Goal: Transaction & Acquisition: Purchase product/service

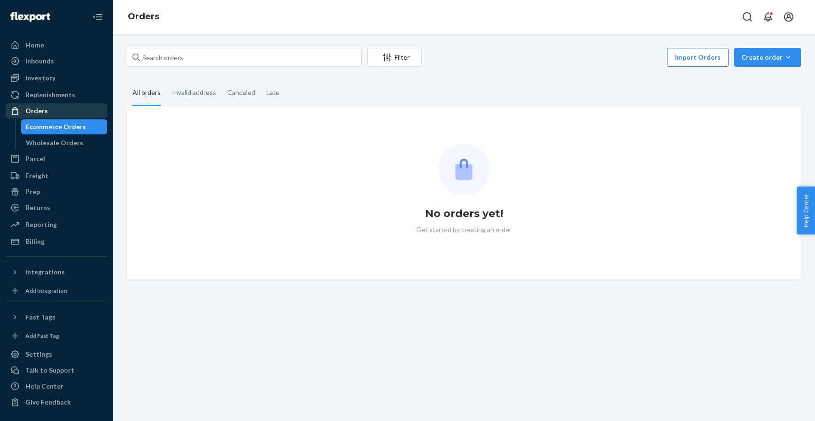
drag, startPoint x: 80, startPoint y: 103, endPoint x: 78, endPoint y: 110, distance: 6.7
click at [79, 103] on link "Orders" at bounding box center [57, 110] width 102 height 15
click at [78, 110] on div "Orders" at bounding box center [57, 110] width 100 height 13
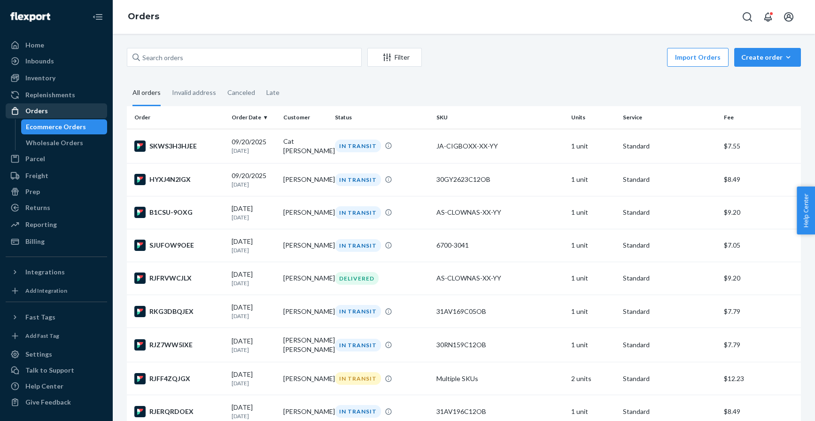
click at [67, 108] on div "Orders" at bounding box center [57, 110] width 100 height 13
drag, startPoint x: 781, startPoint y: 58, endPoint x: 773, endPoint y: 71, distance: 15.3
click at [781, 58] on div "Create order" at bounding box center [768, 57] width 53 height 9
click at [769, 73] on button "Ecommerce order" at bounding box center [782, 80] width 90 height 20
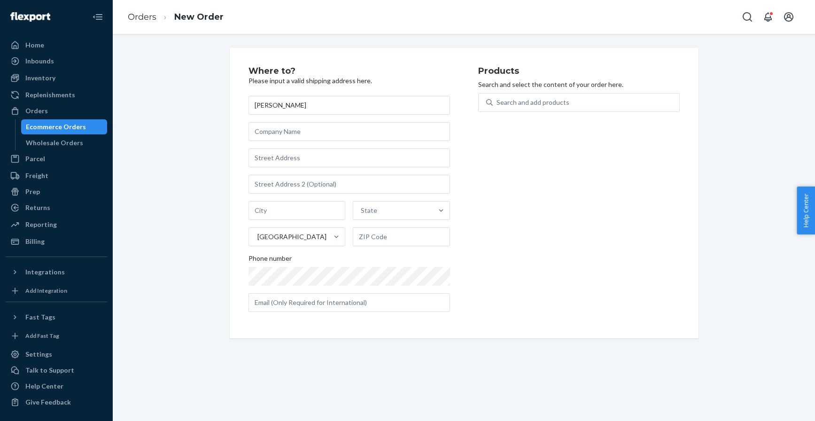
type input "[PERSON_NAME]"
click at [267, 158] on input "text" at bounding box center [350, 158] width 202 height 19
paste input "[STREET_ADDRESS]"
type input "[STREET_ADDRESS]"
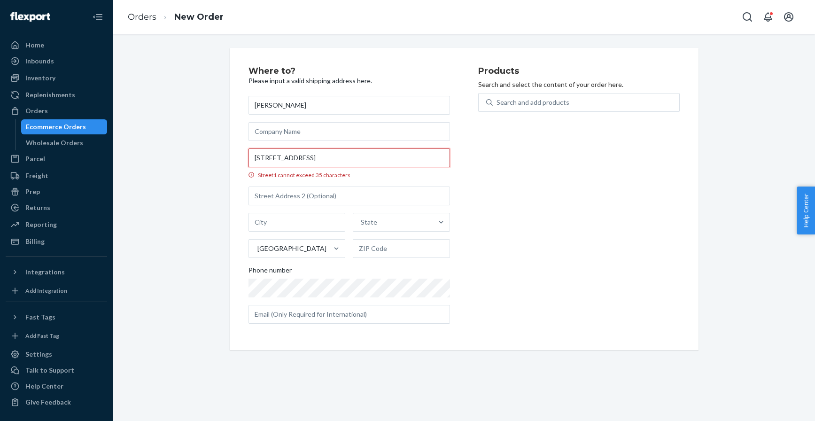
scroll to position [0, 13]
type input "3"
type input "[GEOGRAPHIC_DATA]"
type input "98144"
type input "[STREET_ADDRESS]"
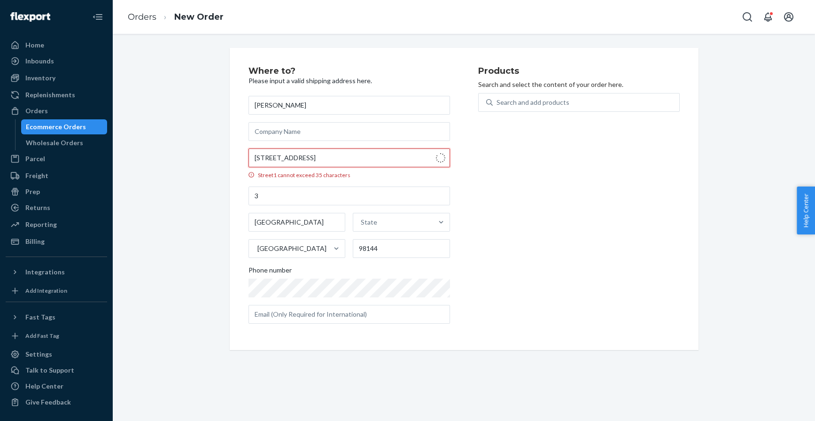
scroll to position [0, 0]
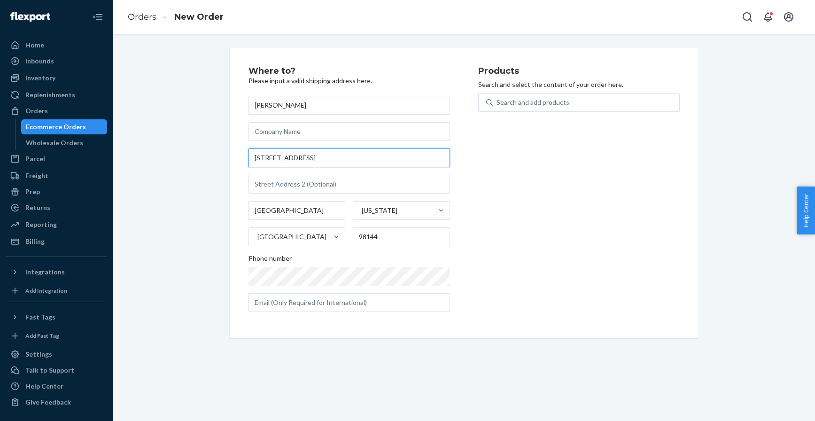
type input "[STREET_ADDRESS]"
drag, startPoint x: 271, startPoint y: 179, endPoint x: 268, endPoint y: 173, distance: 6.5
click at [269, 174] on div "[PERSON_NAME] [STREET_ADDRESS][US_STATE] Phone number" at bounding box center [350, 204] width 202 height 216
type input "Apt 3"
click at [526, 101] on div "Search and add products" at bounding box center [533, 102] width 73 height 9
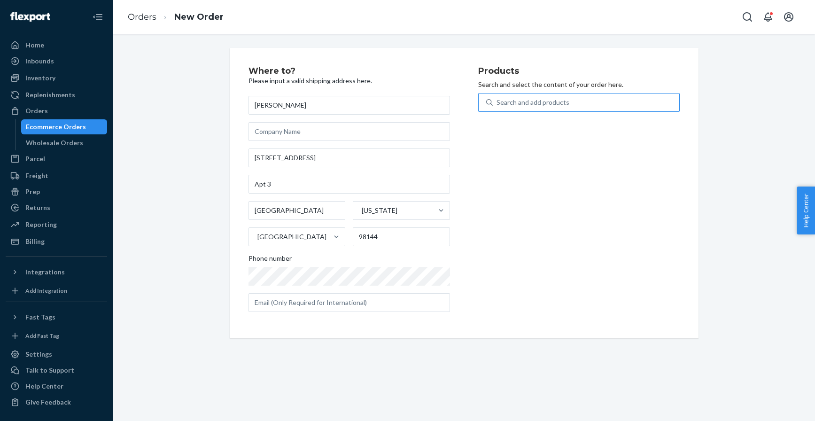
click at [498, 101] on input "Search and add products" at bounding box center [497, 102] width 1 height 9
paste input "30TG462C05OB"
type input "30TG462C05OB"
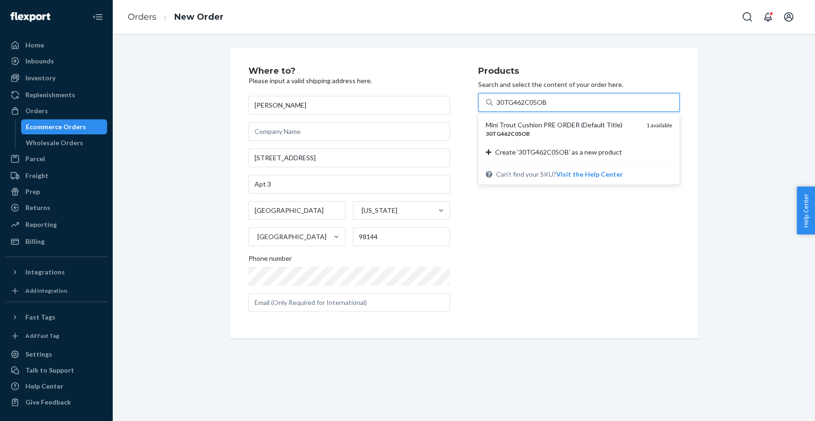
click at [525, 125] on div "Mini Trout Cushion PRE ORDER (Default Title)" at bounding box center [562, 124] width 153 height 9
click at [525, 107] on input "30TG462C05OB" at bounding box center [522, 102] width 50 height 9
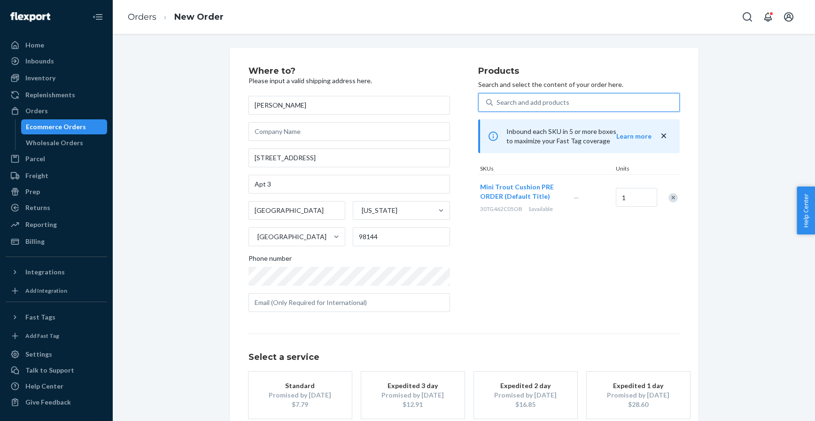
scroll to position [53, 0]
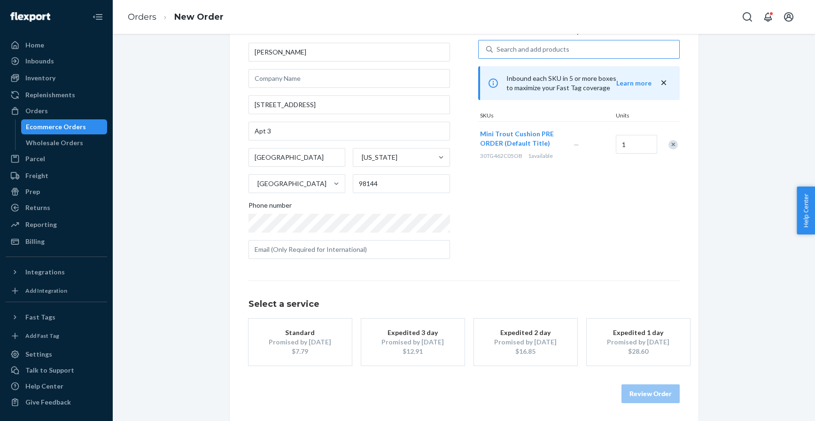
click at [316, 333] on div "Standard" at bounding box center [300, 332] width 75 height 9
click at [643, 390] on button "Review Order" at bounding box center [651, 393] width 58 height 19
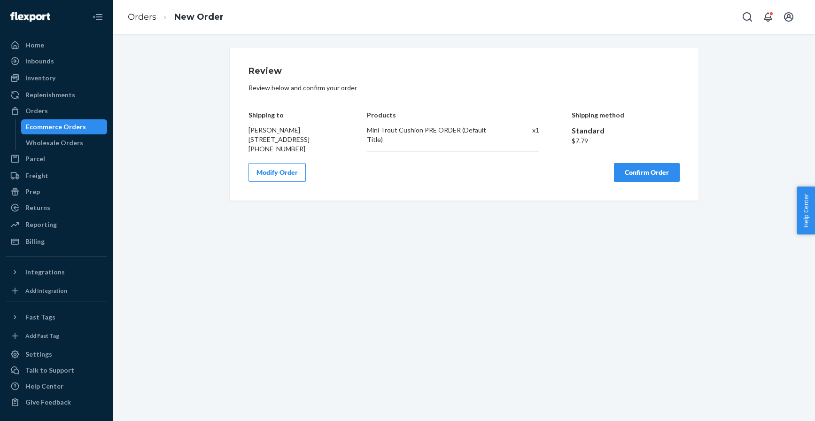
scroll to position [0, 0]
click at [642, 182] on button "Confirm Order" at bounding box center [647, 172] width 66 height 19
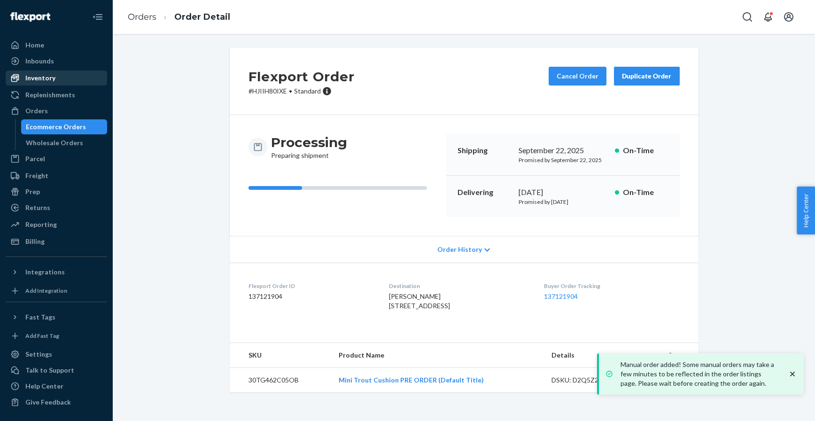
click at [83, 74] on div "Inventory" at bounding box center [57, 77] width 100 height 13
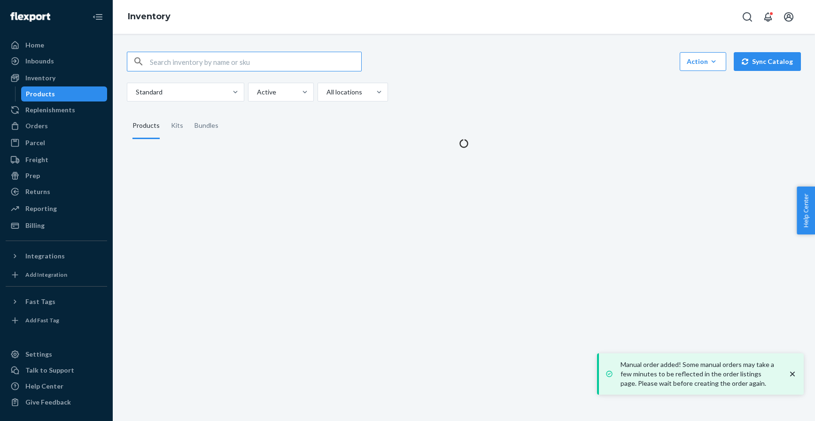
click at [215, 54] on input "text" at bounding box center [256, 61] width 212 height 19
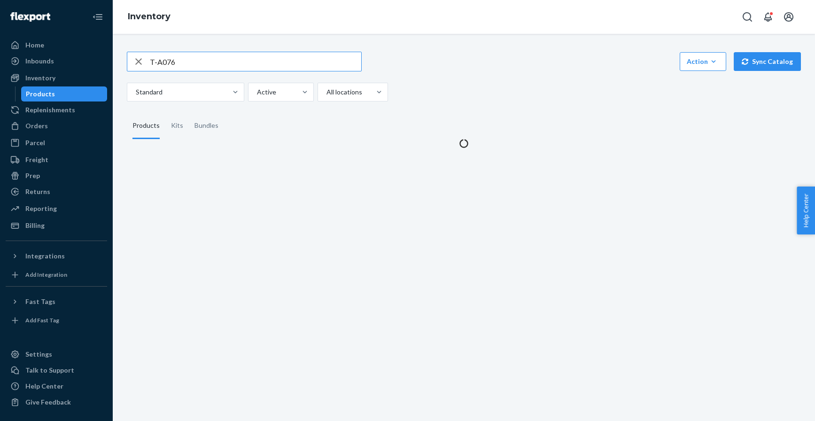
type input "T-A076"
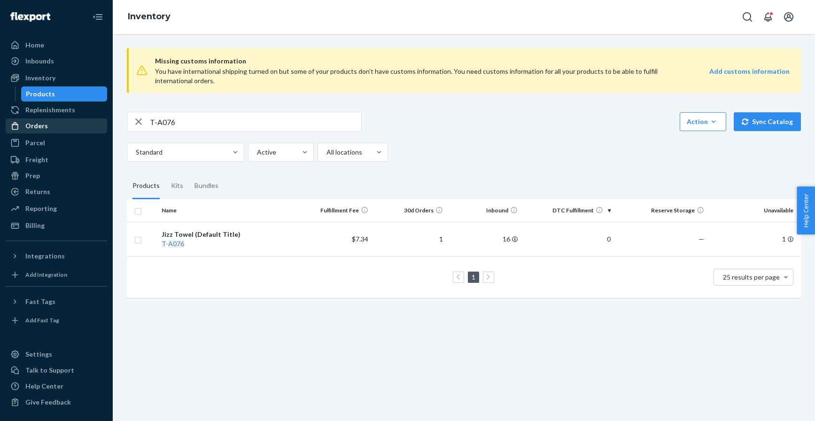
click at [39, 128] on div "Orders" at bounding box center [36, 125] width 23 height 9
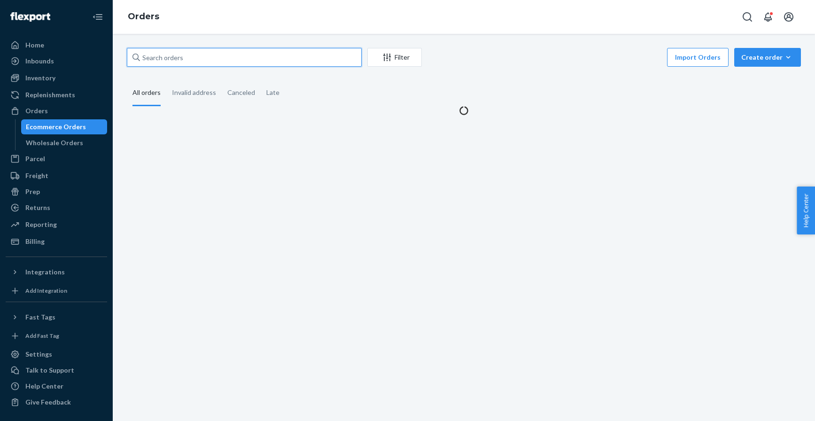
click at [182, 55] on input "text" at bounding box center [244, 57] width 235 height 19
type input "h"
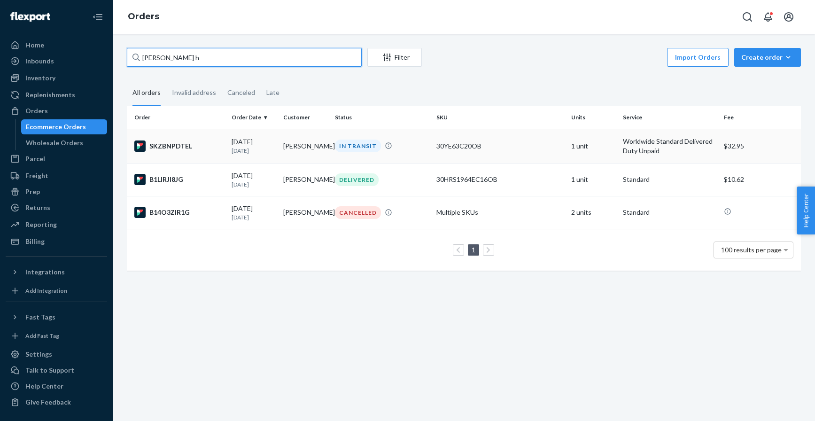
type input "[PERSON_NAME] h"
click at [188, 141] on div "SKZBNPDTEL" at bounding box center [179, 146] width 90 height 11
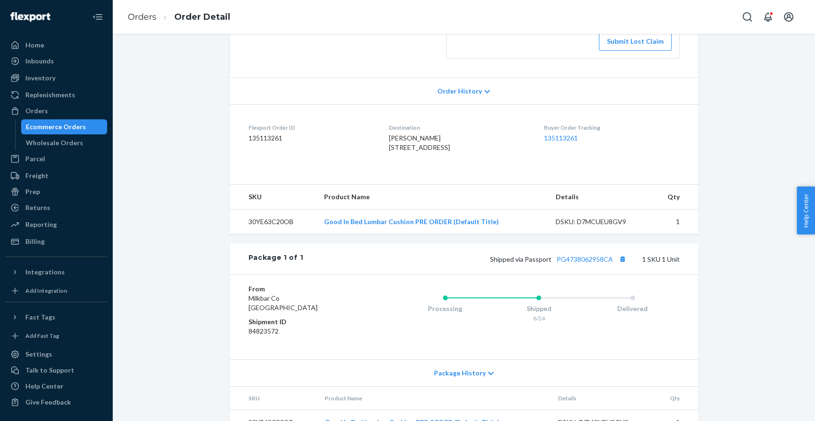
scroll to position [222, 0]
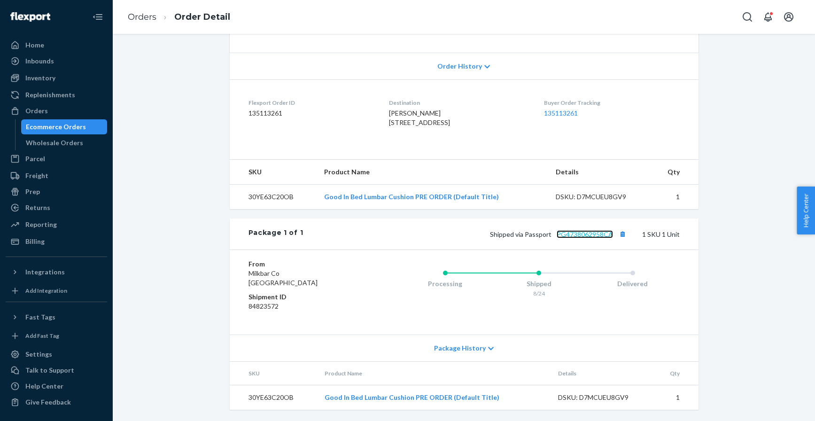
click at [592, 233] on link "PG4738062958CA" at bounding box center [585, 234] width 56 height 8
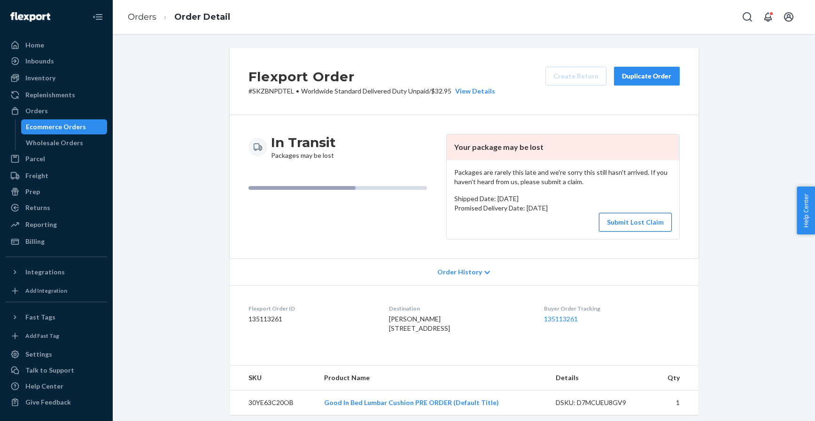
click at [636, 219] on button "Submit Lost Claim" at bounding box center [635, 222] width 73 height 19
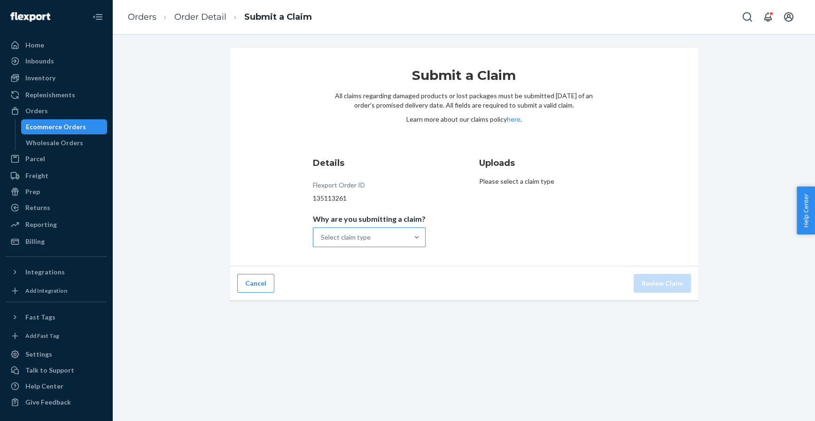
click at [372, 229] on div "Select claim type" at bounding box center [361, 237] width 95 height 19
click at [322, 233] on input "Why are you submitting a claim? Select claim type" at bounding box center [321, 237] width 1 height 9
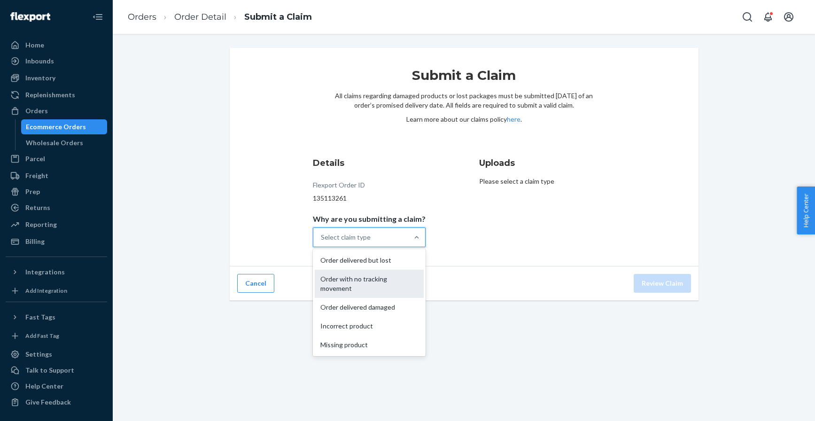
click at [405, 286] on div "Order with no tracking movement" at bounding box center [369, 284] width 109 height 28
click at [322, 242] on input "Why are you submitting a claim? option Order with no tracking movement focused,…" at bounding box center [321, 237] width 1 height 9
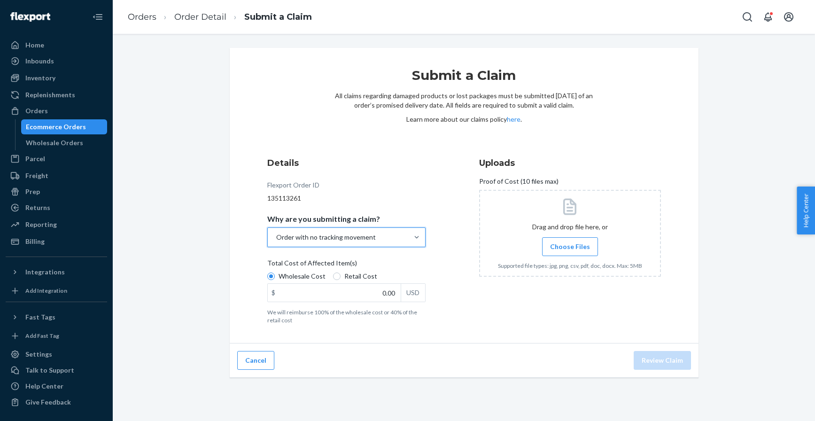
click at [341, 277] on label "Retail Cost" at bounding box center [355, 276] width 44 height 9
click at [341, 277] on input "Retail Cost" at bounding box center [337, 277] width 8 height 8
radio input "true"
radio input "false"
click at [366, 293] on input "0.00" at bounding box center [334, 293] width 133 height 18
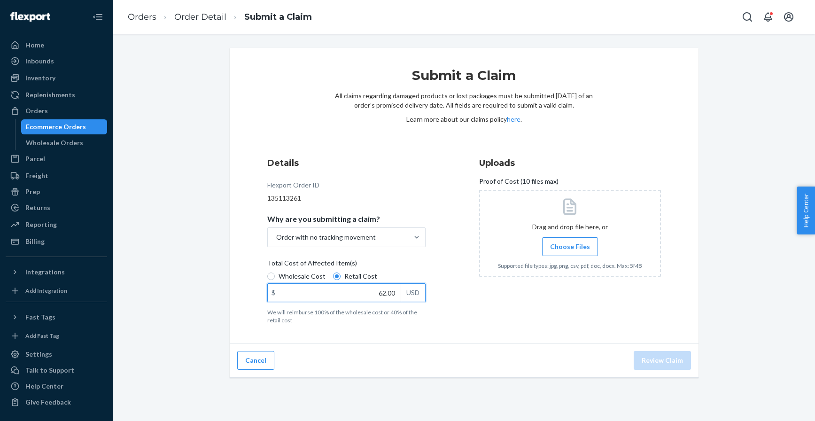
type input "62.00"
click at [588, 249] on span "Choose Files" at bounding box center [570, 246] width 40 height 9
click at [571, 249] on input "Choose Files" at bounding box center [570, 247] width 0 height 10
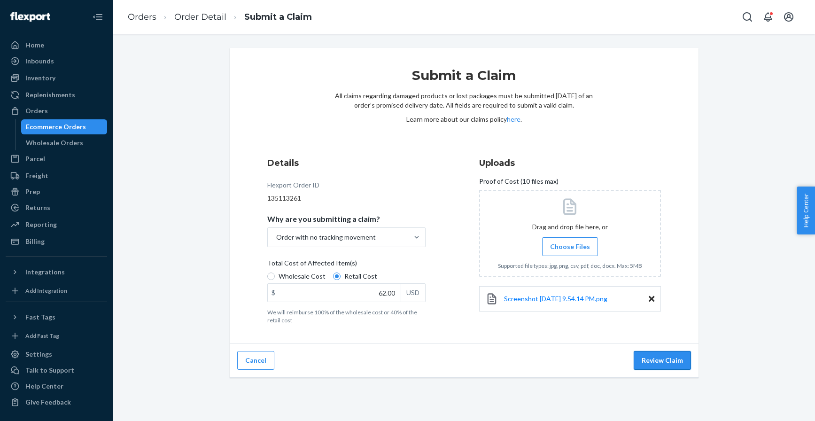
click at [651, 361] on button "Review Claim" at bounding box center [662, 360] width 57 height 19
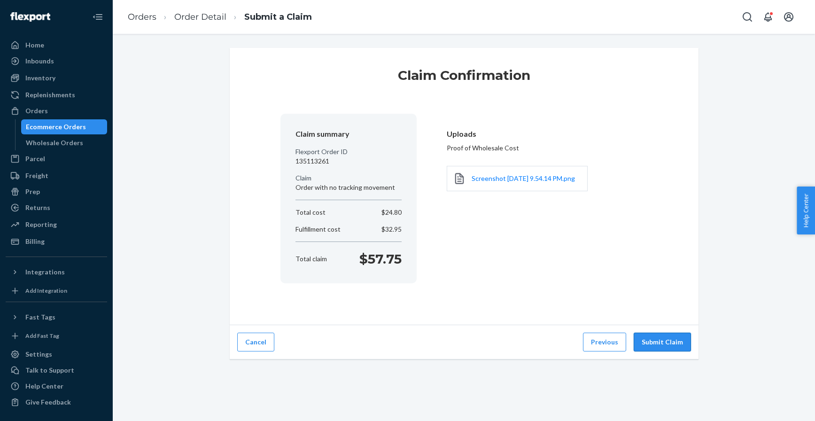
click at [659, 344] on button "Submit Claim" at bounding box center [662, 342] width 57 height 19
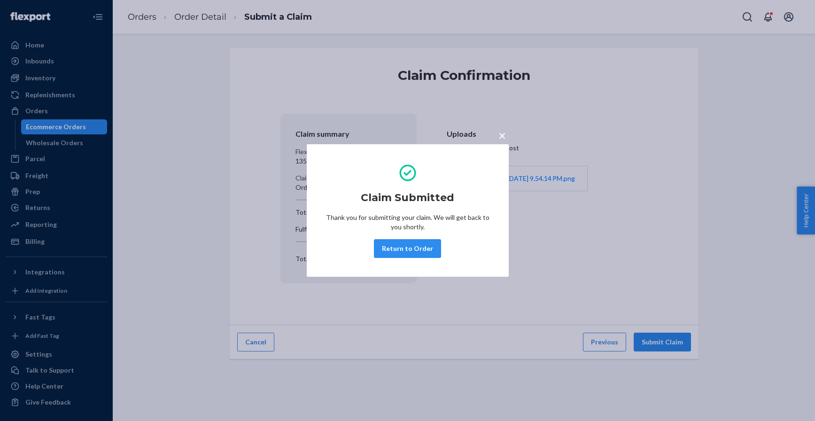
click at [506, 136] on span "×" at bounding box center [503, 135] width 8 height 16
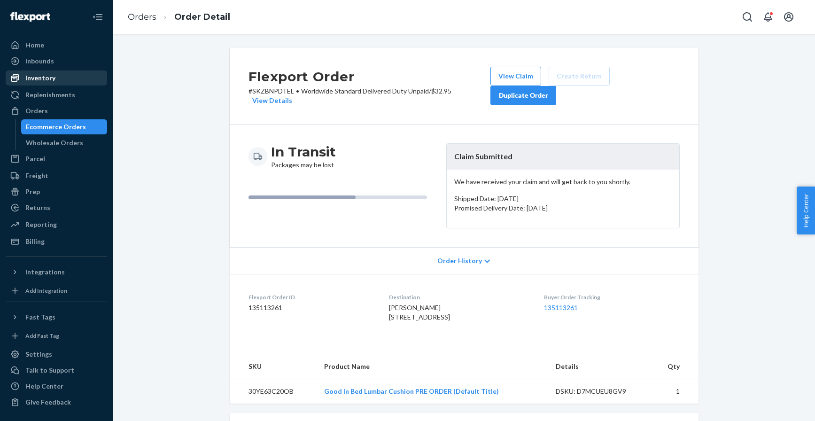
click at [72, 79] on div "Inventory" at bounding box center [57, 77] width 100 height 13
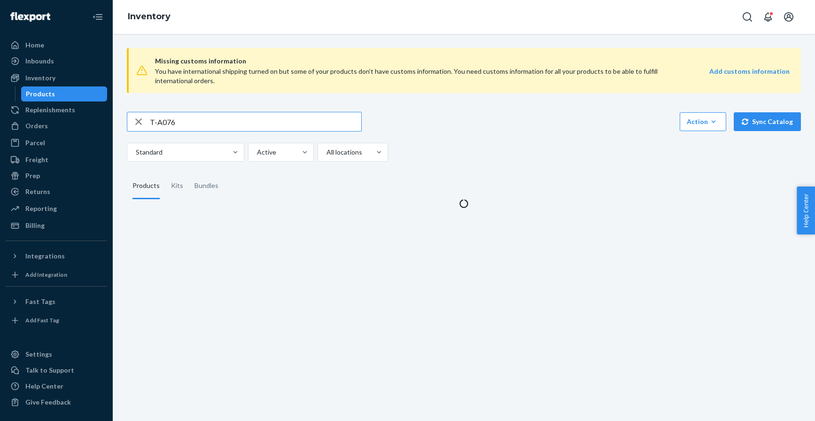
click at [155, 123] on input "T-A076" at bounding box center [256, 121] width 212 height 19
type input "57865"
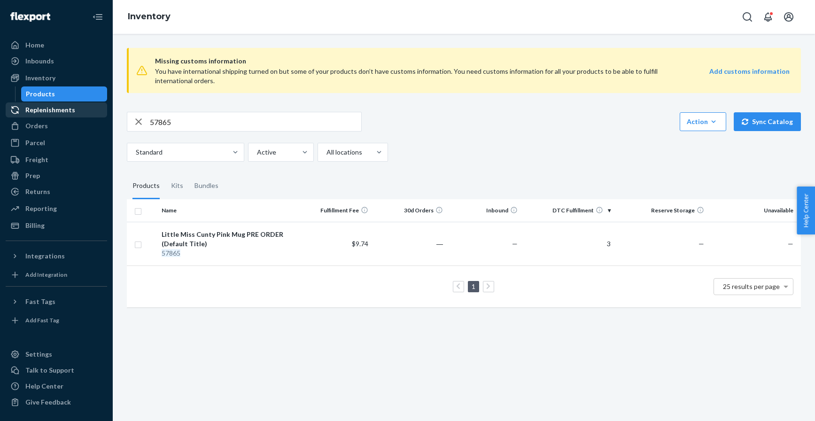
click at [45, 117] on link "Replenishments" at bounding box center [57, 109] width 102 height 15
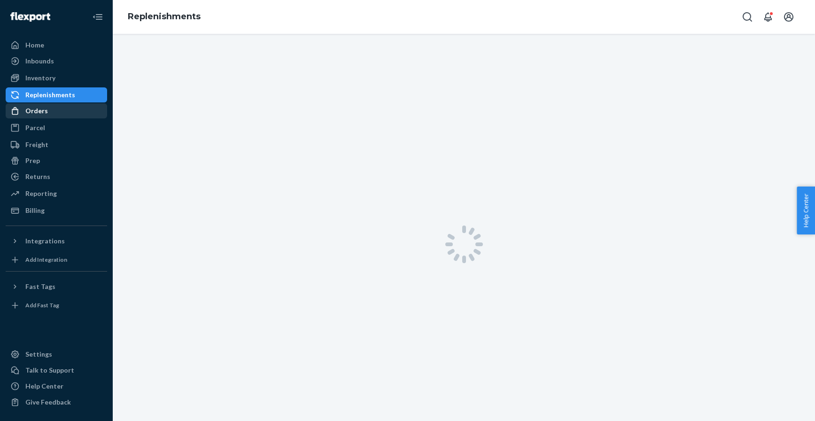
click at [46, 111] on div "Orders" at bounding box center [36, 110] width 23 height 9
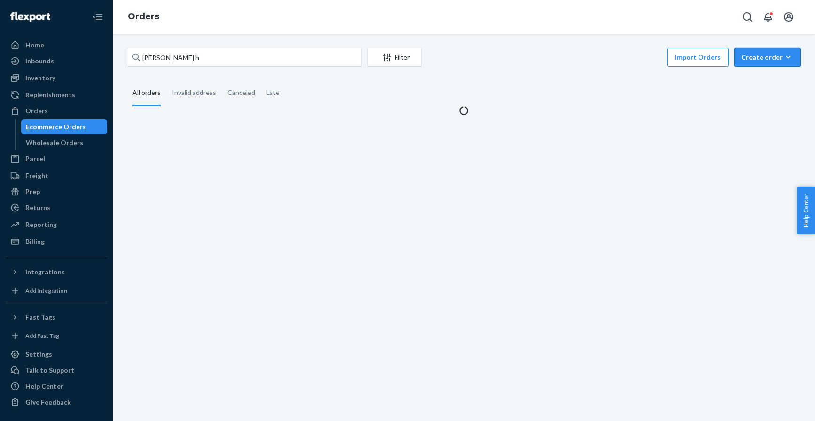
drag, startPoint x: 777, startPoint y: 60, endPoint x: 769, endPoint y: 71, distance: 12.8
click at [777, 60] on div "Create order" at bounding box center [768, 57] width 53 height 9
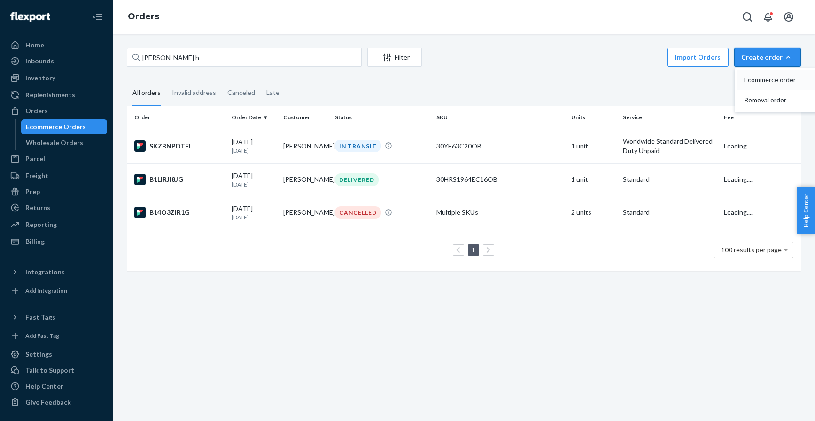
click at [753, 85] on button "Ecommerce order" at bounding box center [782, 80] width 90 height 20
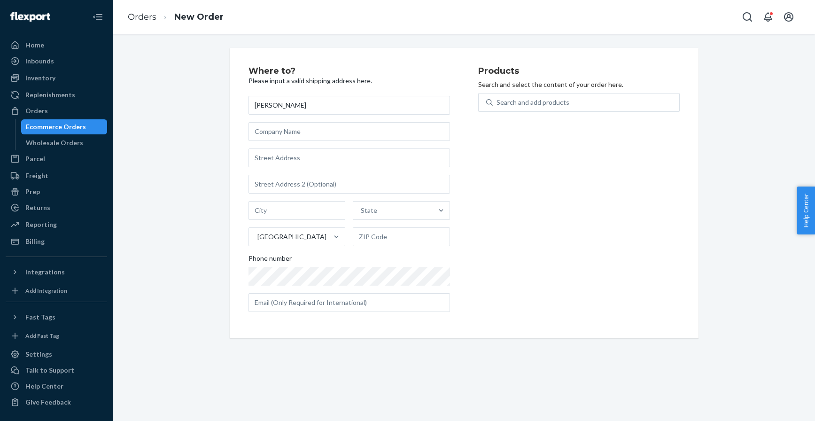
type input "[PERSON_NAME]"
drag, startPoint x: 282, startPoint y: 153, endPoint x: 275, endPoint y: 150, distance: 7.4
click at [281, 153] on input "text" at bounding box center [350, 158] width 202 height 19
paste input "[STREET_ADDRESS]"
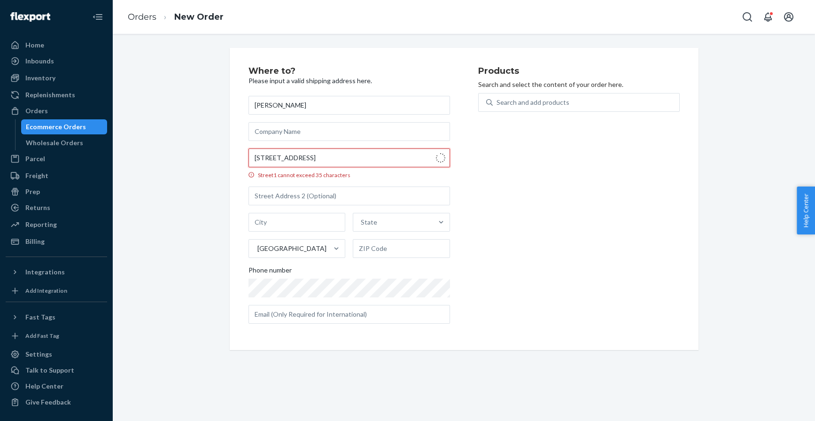
type input "[STREET_ADDRESS]"
type input "Bolingbrook"
type input "60440"
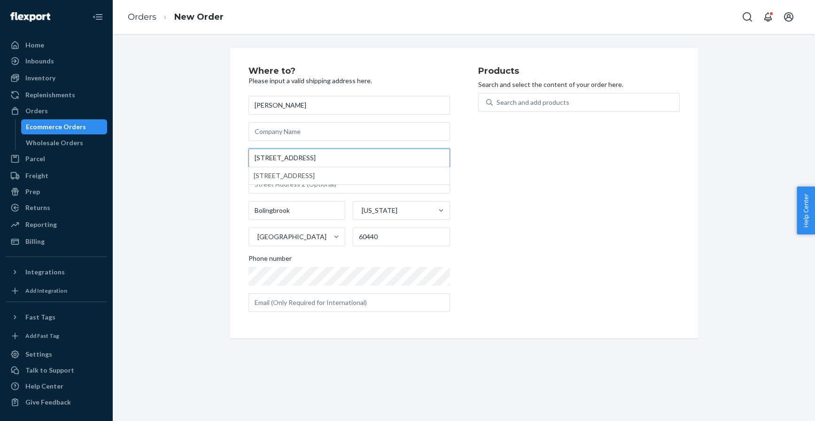
type input "[STREET_ADDRESS]"
click at [190, 95] on div "Where to? Please input a valid shipping address here. [PERSON_NAME] [STREET_ADD…" at bounding box center [464, 193] width 689 height 290
click at [550, 108] on div "Search and add products" at bounding box center [586, 102] width 187 height 17
click at [498, 107] on input "Search and add products" at bounding box center [497, 102] width 1 height 9
paste input "30RN227C20OB"
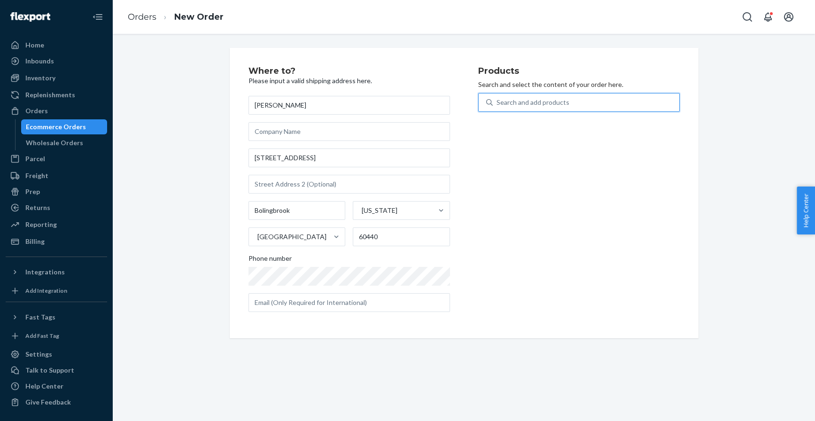
type input "30RN227C20OB"
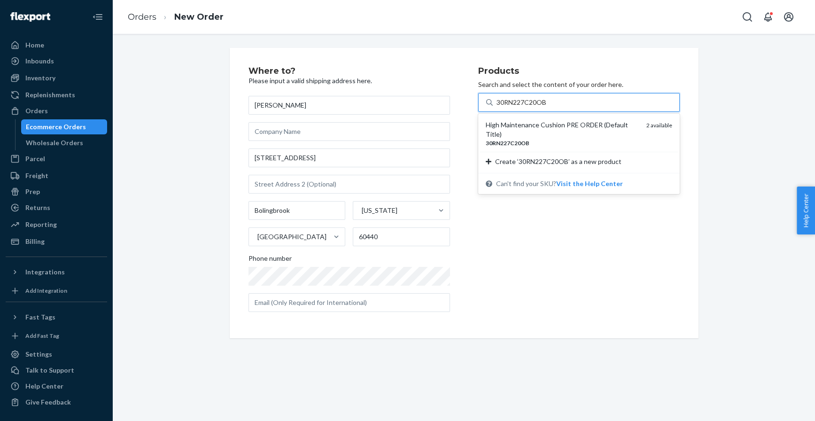
click at [542, 126] on div "High Maintenance Cushion PRE ORDER (Default Title)" at bounding box center [562, 129] width 153 height 19
click at [542, 107] on input "30RN227C20OB" at bounding box center [522, 102] width 51 height 9
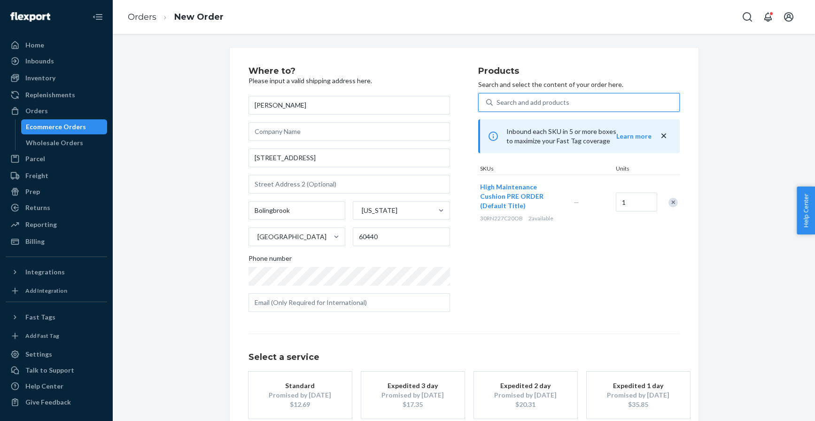
click at [518, 104] on div "Search and add products" at bounding box center [533, 102] width 73 height 9
click at [498, 104] on input "0 results available. Select is focused ,type to refine list, press Down to open…" at bounding box center [497, 102] width 1 height 9
paste input "04JI0623C"
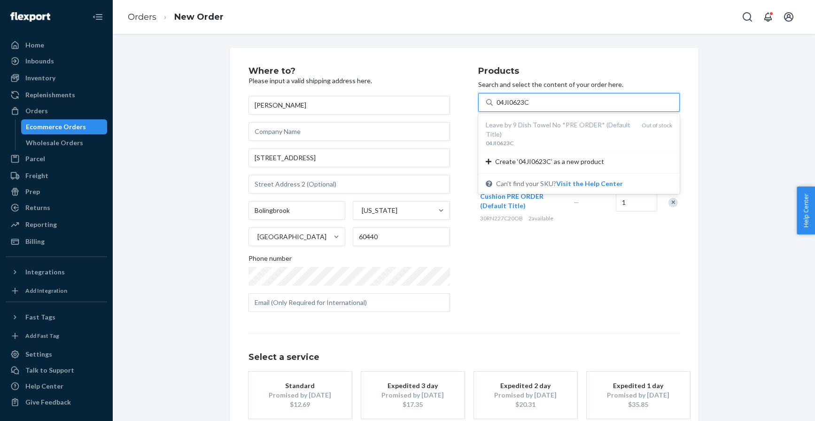
type input "04JI0623C"
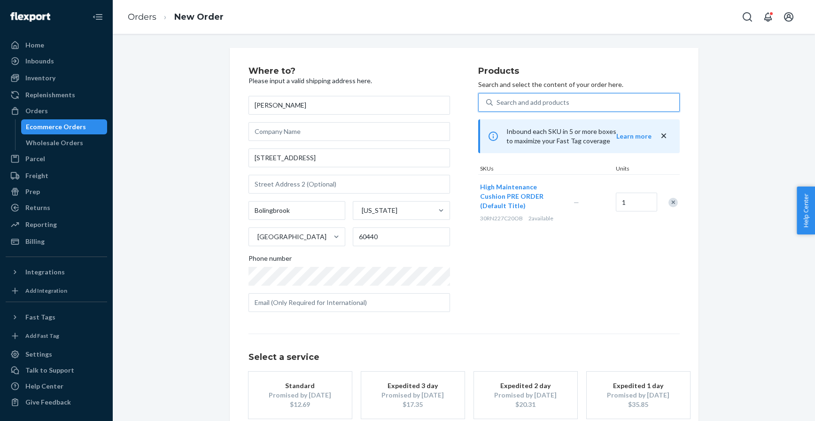
paste input "T-A253"
type input "T-A253"
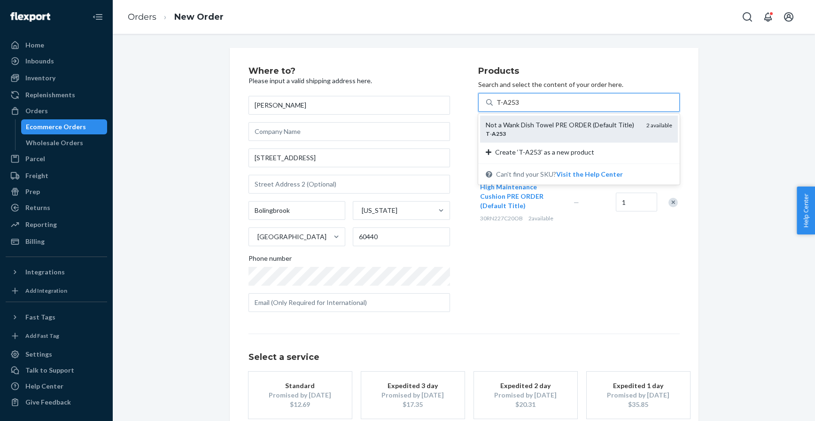
click at [508, 126] on div "Not a Wank Dish Towel PRE ORDER (Default Title)" at bounding box center [562, 124] width 153 height 9
click at [508, 107] on input "T-A253" at bounding box center [508, 102] width 22 height 9
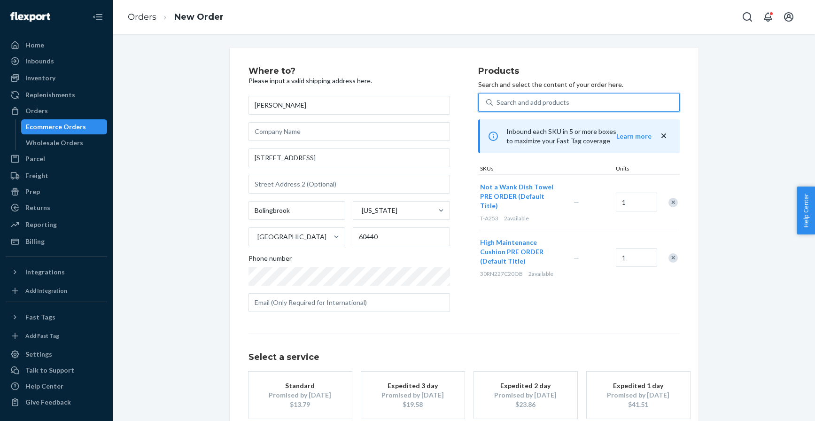
click at [525, 102] on div "Search and add products" at bounding box center [533, 102] width 73 height 9
click at [498, 102] on input "0 results available. Use Up and Down to choose options, press Enter to select t…" at bounding box center [497, 102] width 1 height 9
paste input "T-A155"
type input "T-A155"
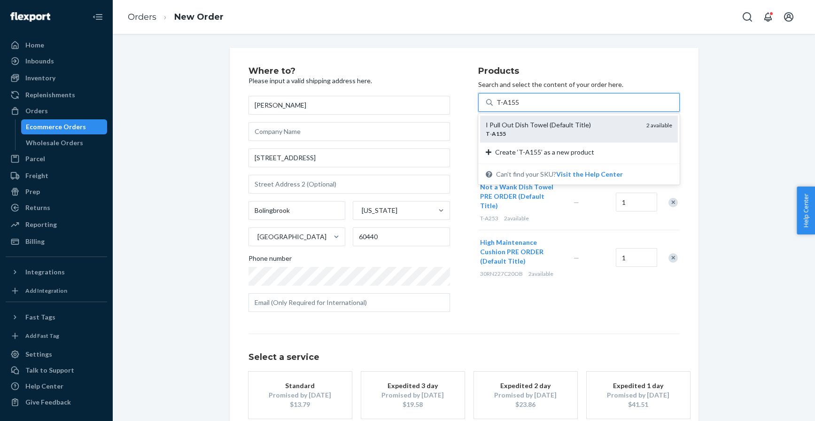
click at [529, 120] on div "I Pull Out Dish Towel (Default Title)" at bounding box center [562, 124] width 153 height 9
click at [519, 107] on input "T-A155" at bounding box center [508, 102] width 22 height 9
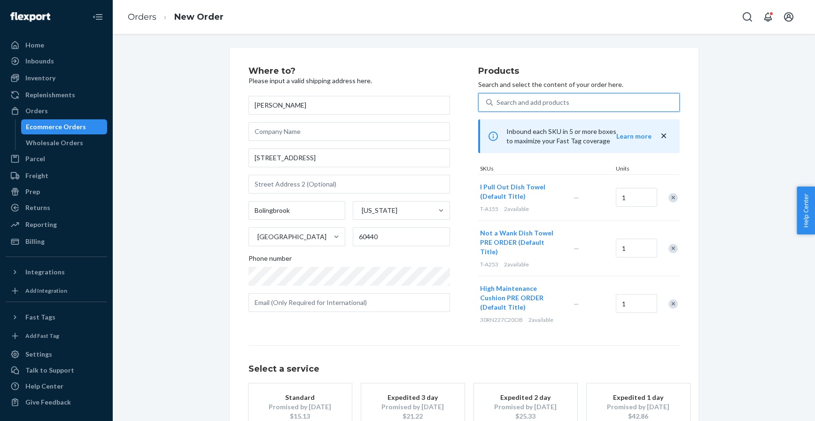
click at [513, 96] on div "Search and add products" at bounding box center [586, 102] width 187 height 17
click at [498, 98] on input "0 results available. Select is focused ,type to refine list, press Down to open…" at bounding box center [497, 102] width 1 height 9
paste input "T-A119"
type input "T-A119"
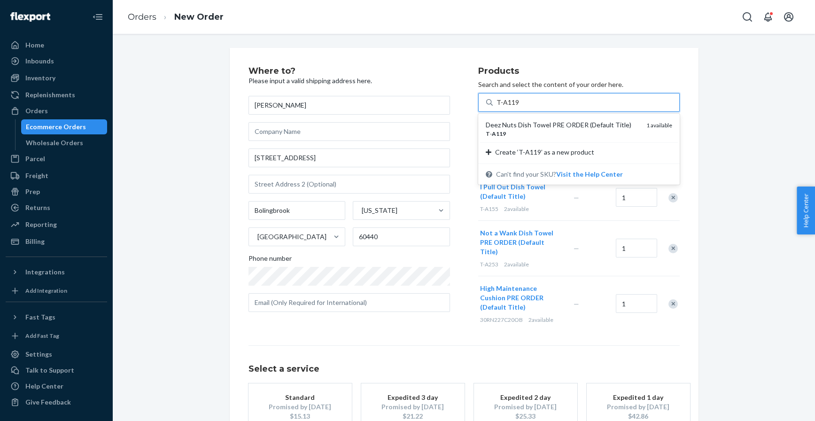
click at [508, 124] on div "Deez Nuts Dish Towel PRE ORDER (Default Title)" at bounding box center [562, 124] width 153 height 9
click at [508, 107] on input "T-A119" at bounding box center [508, 102] width 22 height 9
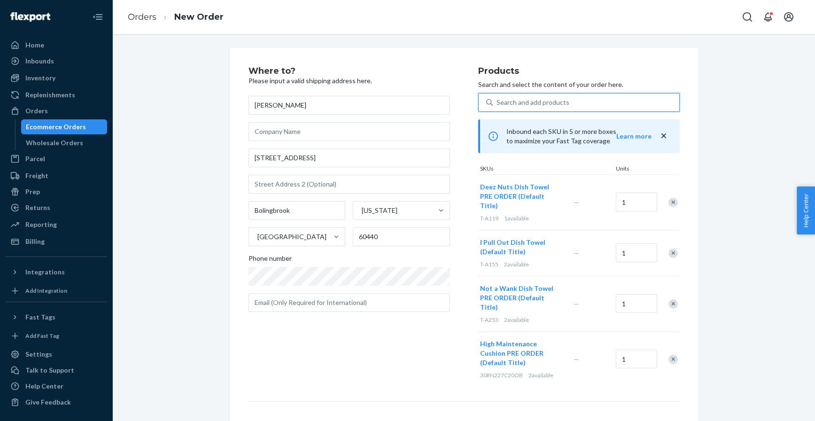
click at [527, 100] on div "Search and add products" at bounding box center [533, 102] width 73 height 9
click at [498, 100] on input "0 results available. Select is focused ,type to refine list, press Down to open…" at bounding box center [497, 102] width 1 height 9
paste input "T-A230"
type input "T-A230"
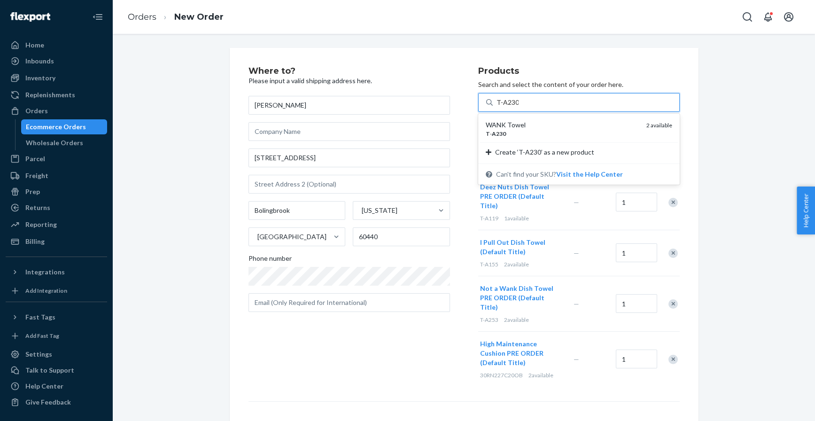
click at [512, 123] on div "WANK Towel" at bounding box center [562, 124] width 153 height 9
click at [512, 107] on input "T-A230" at bounding box center [508, 102] width 22 height 9
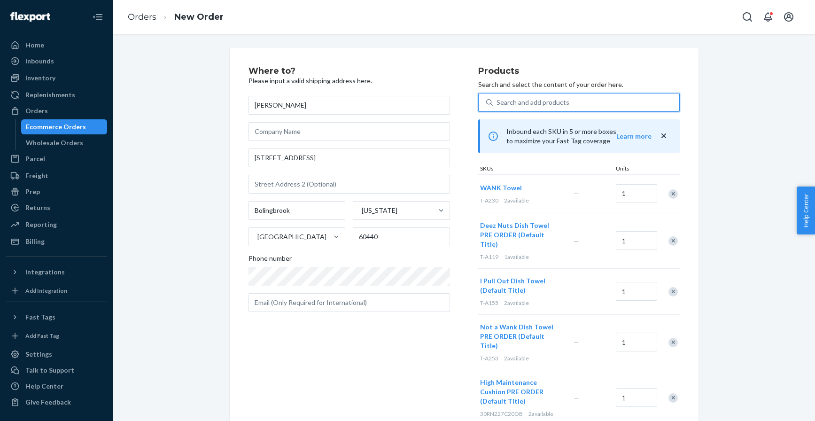
click at [514, 110] on div "Search and add products" at bounding box center [586, 102] width 187 height 17
click at [498, 107] on input "0 results available. Use Up and Down to choose options, press Enter to select t…" at bounding box center [497, 102] width 1 height 9
paste input "57865"
type input "57865"
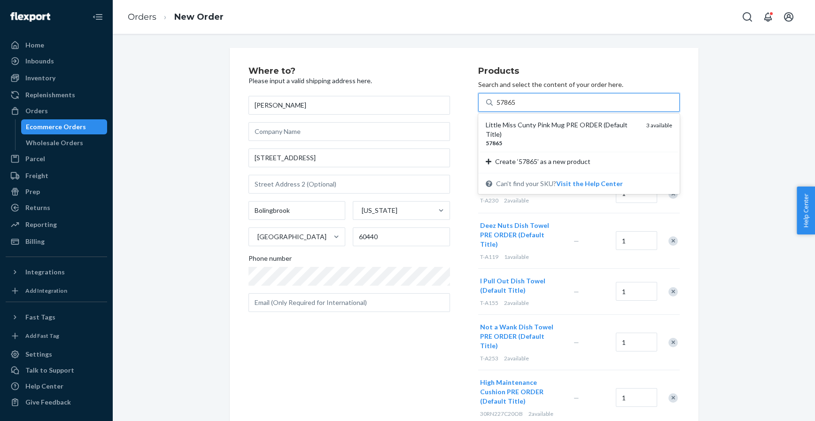
click at [509, 127] on div "Little Miss Cunty Pink Mug PRE ORDER (Default Title)" at bounding box center [562, 129] width 153 height 19
click at [509, 107] on input "57865" at bounding box center [507, 102] width 20 height 9
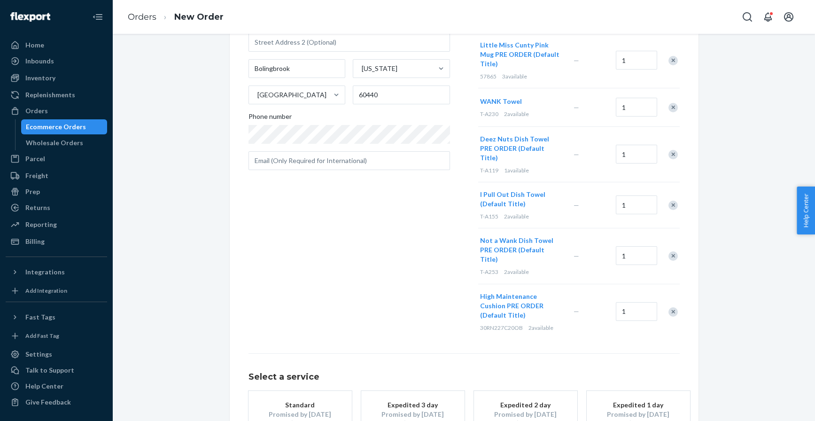
scroll to position [176, 0]
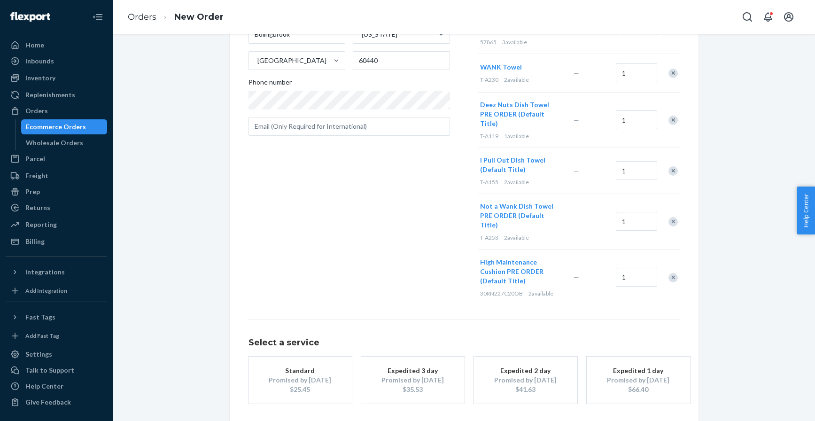
click at [314, 366] on div "Standard" at bounding box center [300, 370] width 75 height 9
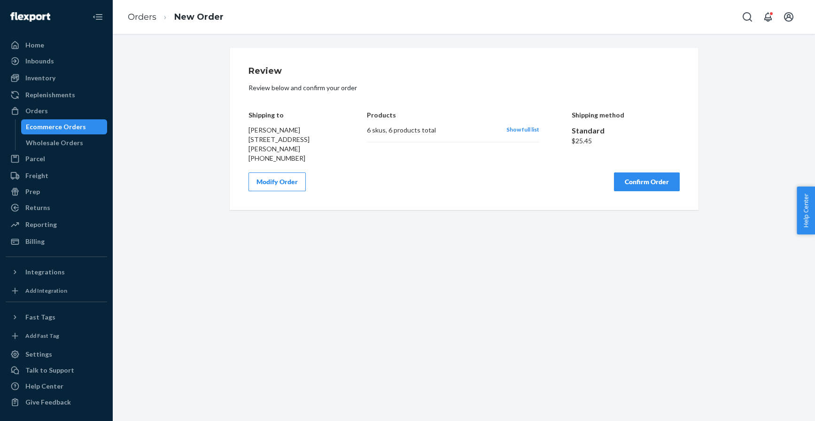
click at [531, 127] on span "Show full list" at bounding box center [523, 129] width 33 height 7
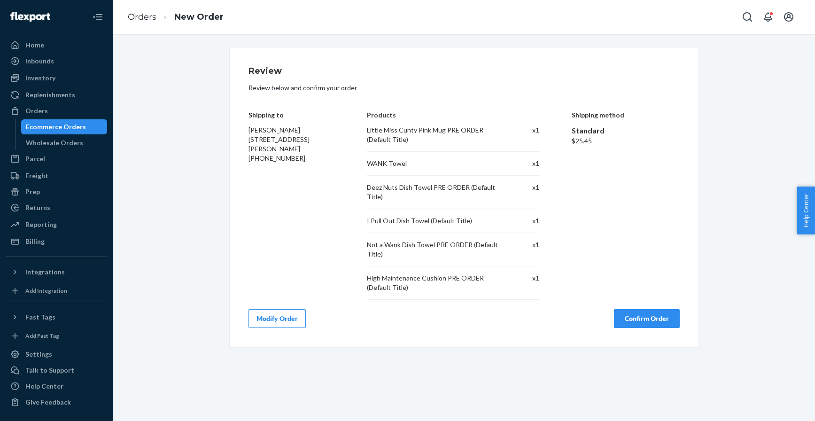
click at [630, 313] on button "Confirm Order" at bounding box center [647, 318] width 66 height 19
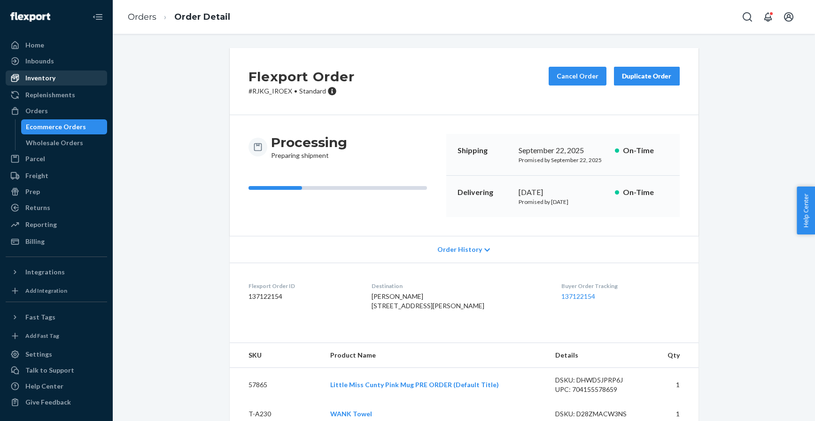
click at [30, 76] on div "Inventory" at bounding box center [40, 77] width 30 height 9
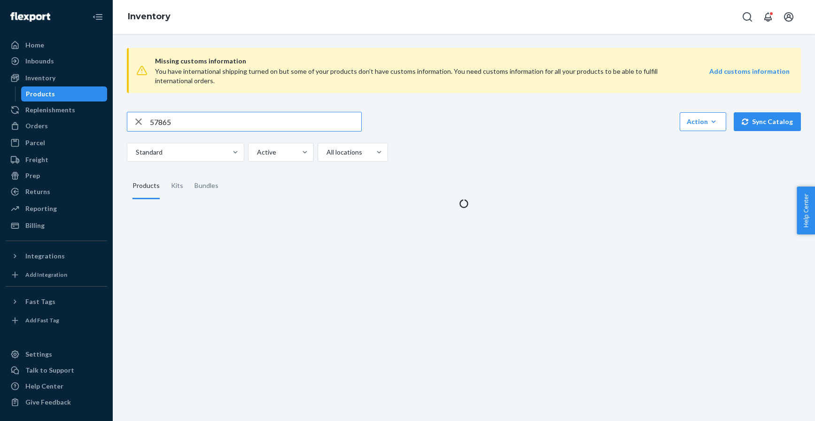
click at [211, 117] on input "57865" at bounding box center [256, 121] width 212 height 19
click at [210, 117] on input "57865" at bounding box center [256, 121] width 212 height 19
type input "KEY-CHAR-LI"
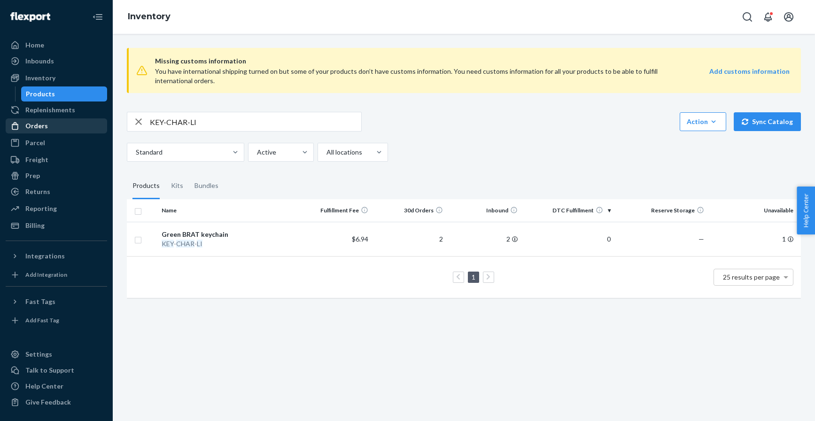
click at [42, 122] on div "Orders" at bounding box center [36, 125] width 23 height 9
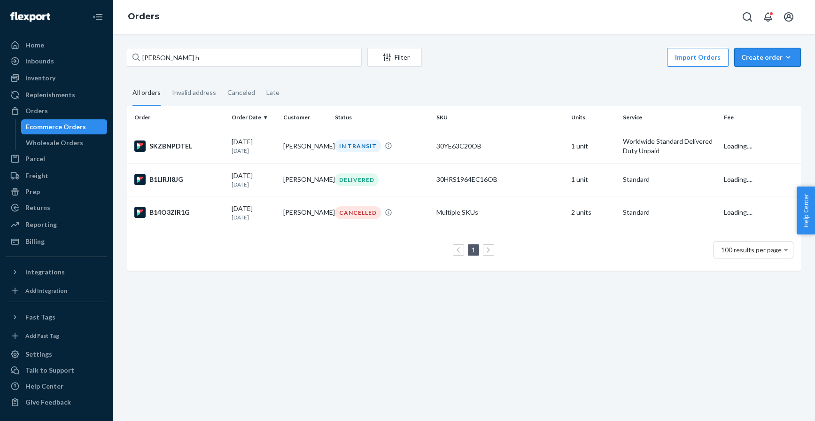
click at [773, 57] on div "Create order" at bounding box center [768, 57] width 53 height 9
click at [759, 78] on span "Ecommerce order" at bounding box center [774, 80] width 58 height 7
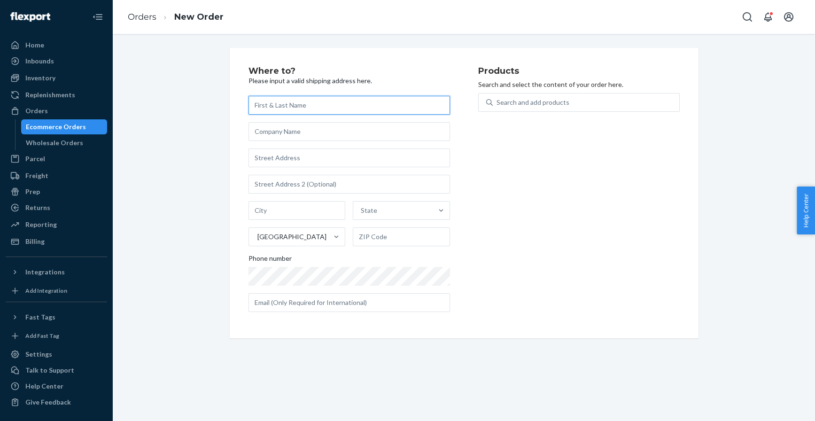
paste input "[PERSON_NAME]"
type input "[PERSON_NAME]"
click at [268, 170] on div "[PERSON_NAME] State [GEOGRAPHIC_DATA] Phone number" at bounding box center [350, 204] width 202 height 216
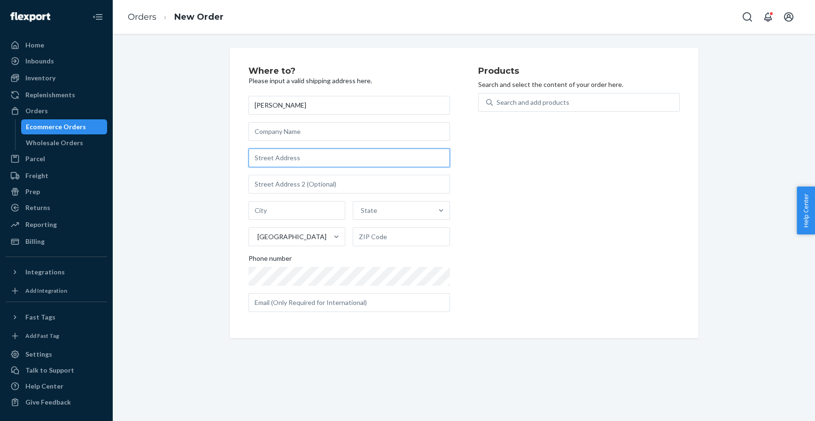
click at [276, 156] on input "text" at bounding box center [350, 158] width 202 height 19
paste input "[STREET_ADDRESS]"
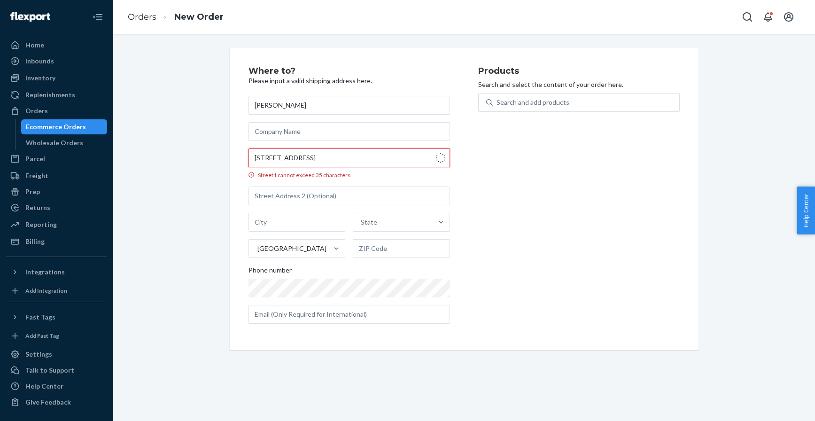
type input "[STREET_ADDRESS]"
type input "[GEOGRAPHIC_DATA]"
type input "02360"
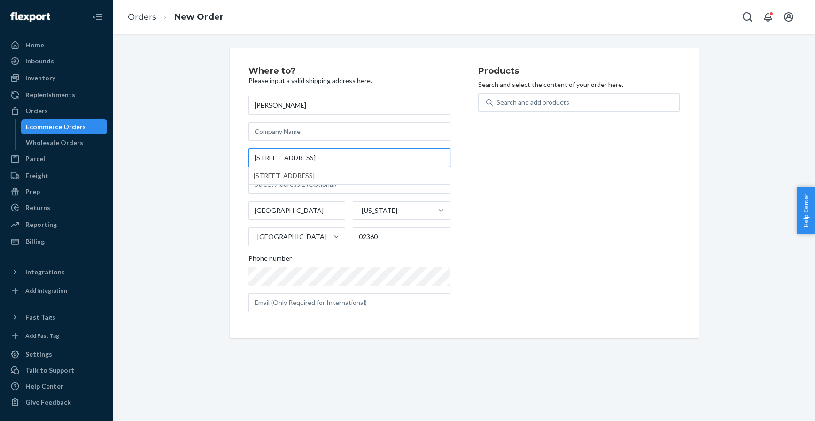
type input "[STREET_ADDRESS]"
drag, startPoint x: 199, startPoint y: 112, endPoint x: 183, endPoint y: 10, distance: 103.7
click at [198, 112] on div "Where to? Please input a valid shipping address here. [PERSON_NAME] [STREET_ADD…" at bounding box center [464, 193] width 689 height 290
click at [530, 94] on div "Search and add products" at bounding box center [586, 102] width 187 height 17
click at [498, 98] on input "0 results available. Use Up and Down to choose options, press Enter to select t…" at bounding box center [497, 102] width 1 height 9
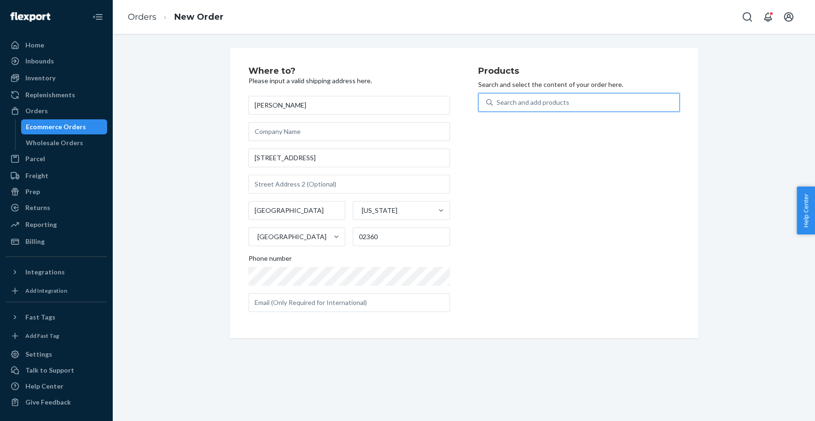
paste input "30APS214C16OB"
type input "30APS214C16OB"
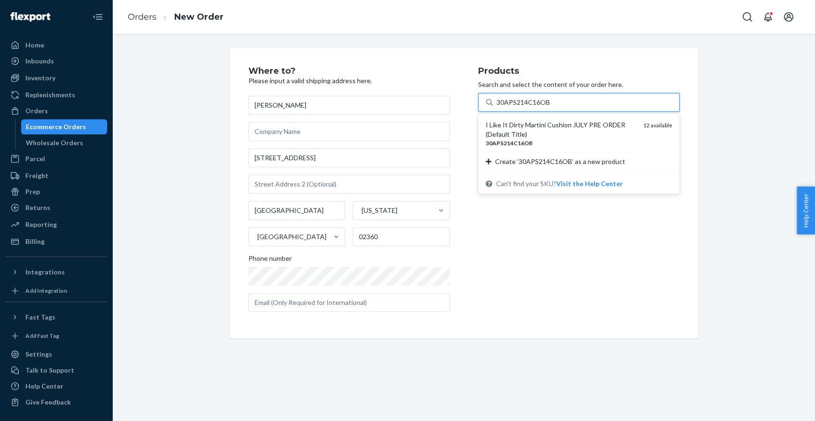
click at [533, 126] on div "I Like It Dirty Martini Cushion JULY PRE ORDER (Default Title)" at bounding box center [561, 129] width 150 height 19
click at [533, 107] on input "30APS214C16OB" at bounding box center [524, 102] width 54 height 9
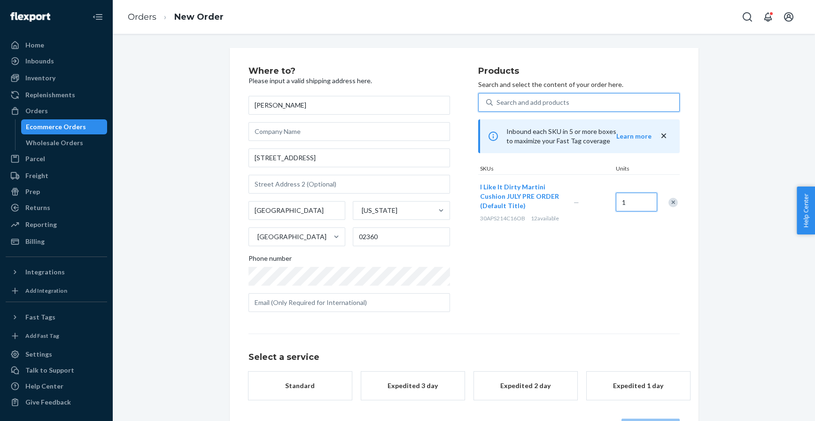
click at [632, 204] on input "1" at bounding box center [636, 202] width 41 height 19
type input "2"
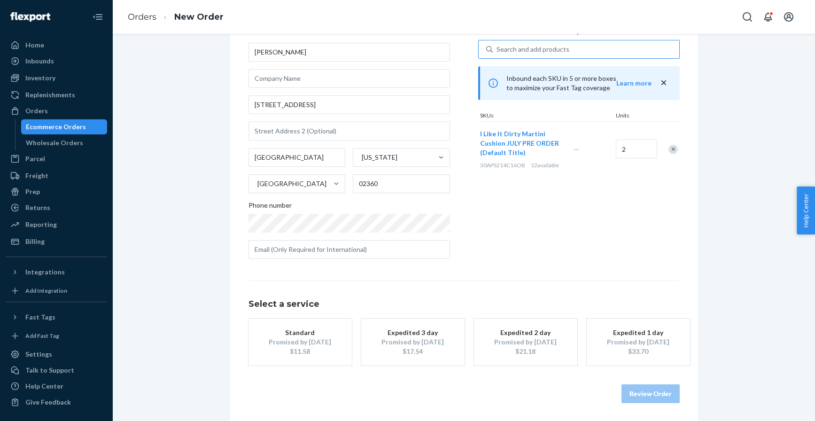
click at [331, 353] on div "$11.58" at bounding box center [300, 351] width 75 height 9
click at [647, 386] on button "Review Order" at bounding box center [651, 393] width 58 height 19
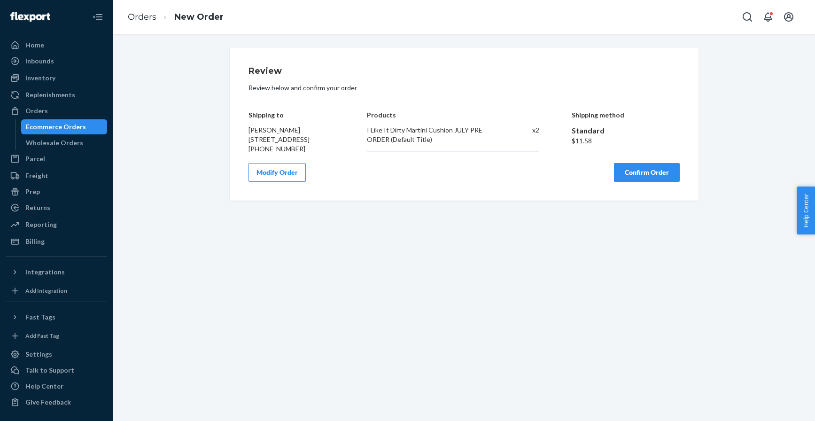
click at [297, 182] on button "Modify Order" at bounding box center [277, 172] width 57 height 19
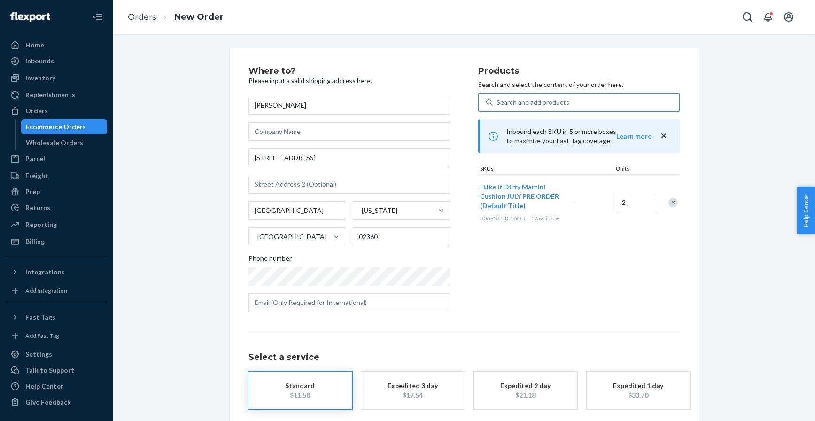
click at [531, 102] on div "Search and add products" at bounding box center [533, 102] width 73 height 9
click at [498, 102] on input "Search and add products" at bounding box center [497, 102] width 1 height 9
paste input "30APS218C10SQ"
type input "30APS218C10SQ"
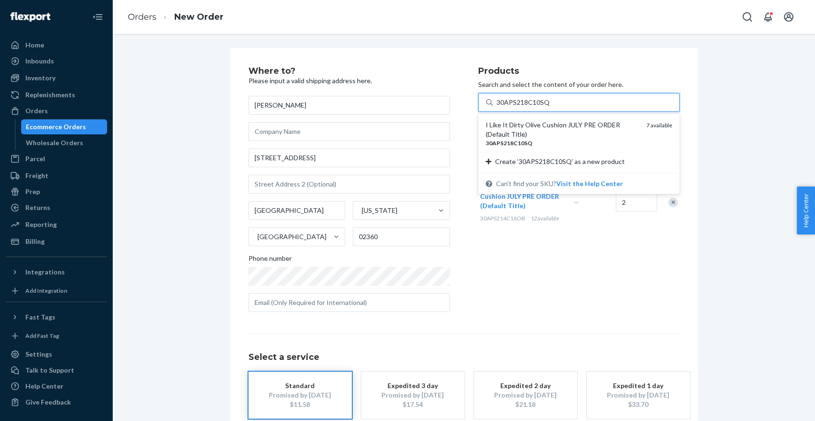
click at [527, 125] on div "I Like It Dirty Olive Cushion JULY PRE ORDER (Default Title)" at bounding box center [562, 129] width 153 height 19
click at [527, 107] on input "30APS218C10SQ" at bounding box center [523, 102] width 53 height 9
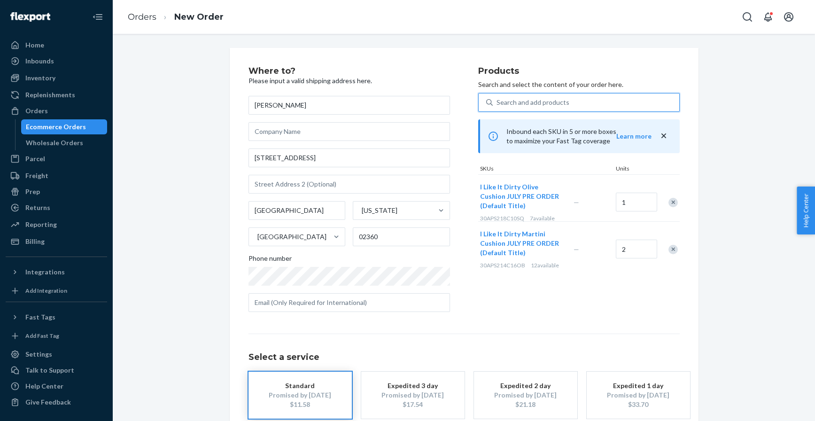
scroll to position [53, 0]
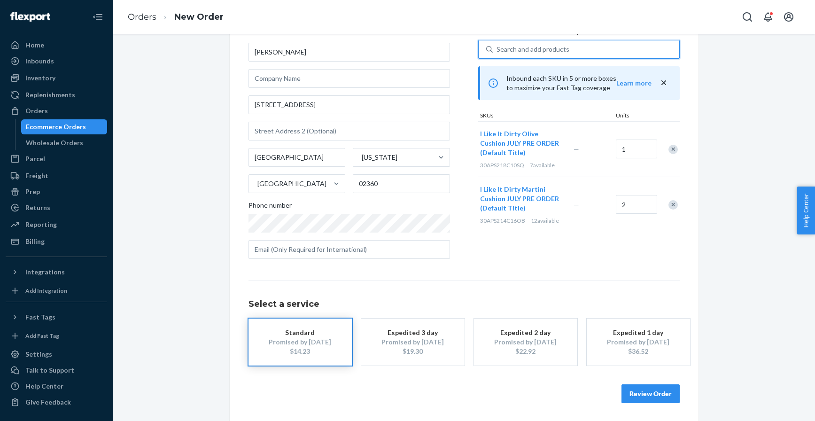
click at [636, 394] on button "Review Order" at bounding box center [651, 393] width 58 height 19
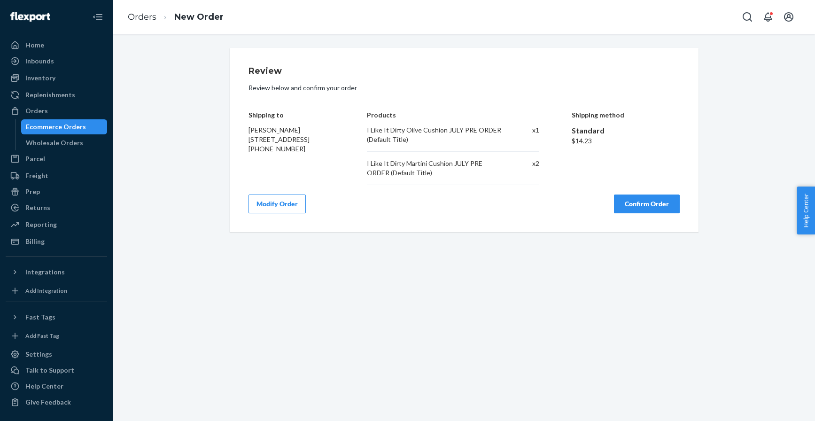
scroll to position [0, 0]
click at [635, 210] on button "Confirm Order" at bounding box center [647, 204] width 66 height 19
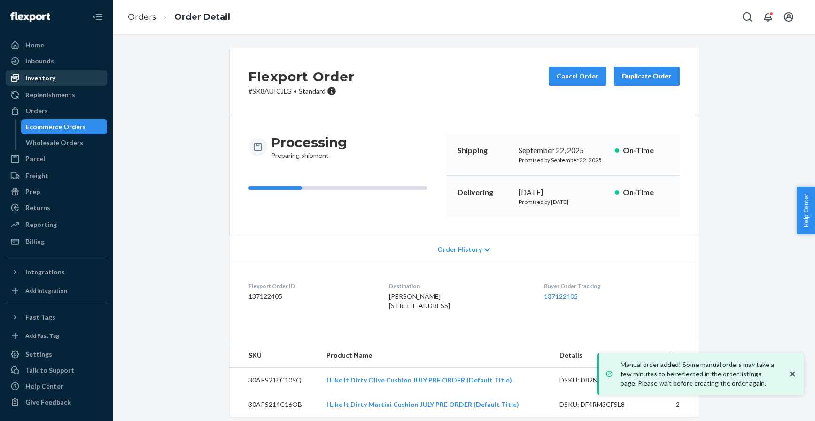
click at [55, 76] on div "Inventory" at bounding box center [57, 77] width 100 height 13
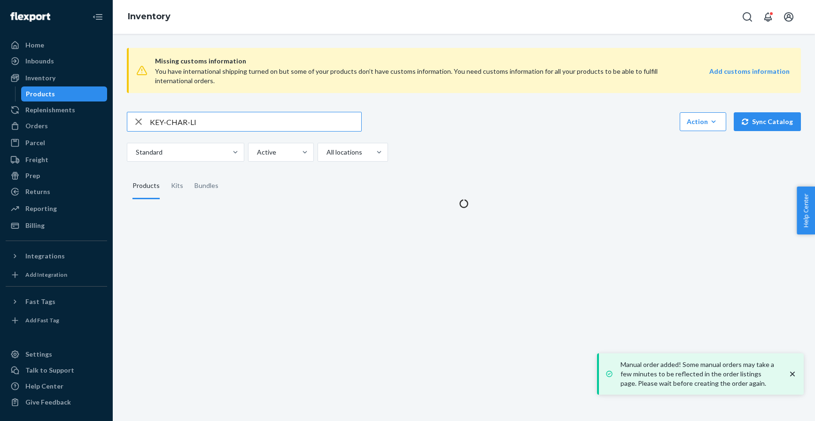
click at [169, 127] on input "KEY-CHAR-LI" at bounding box center [256, 121] width 212 height 19
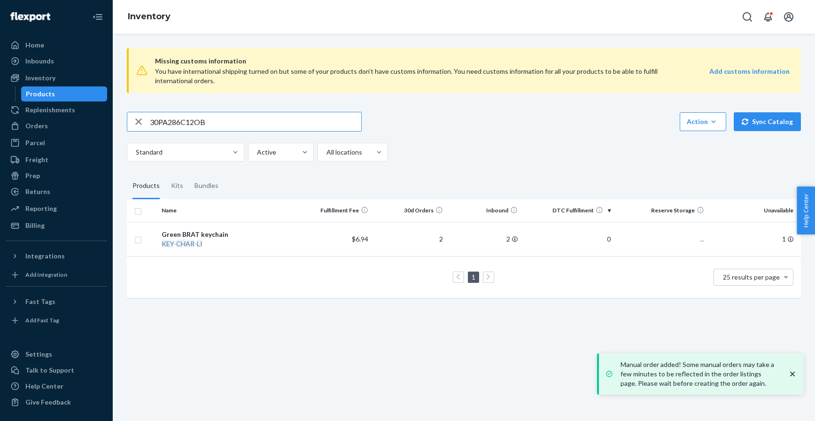
type input "30PA286C12OB"
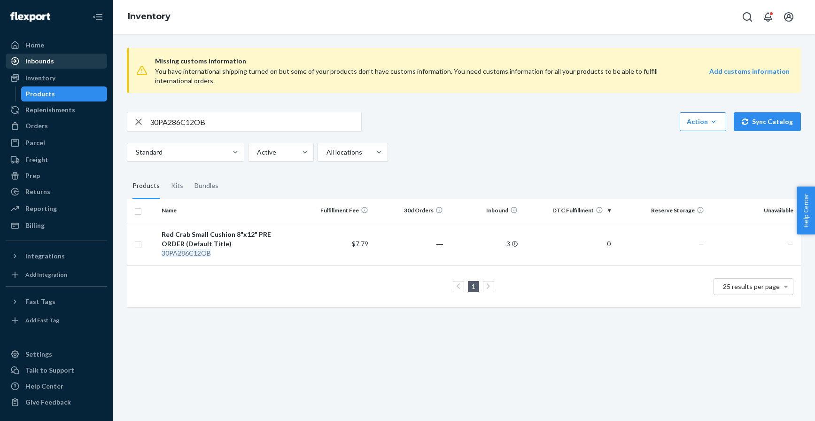
click at [65, 60] on div "Inbounds" at bounding box center [57, 61] width 100 height 13
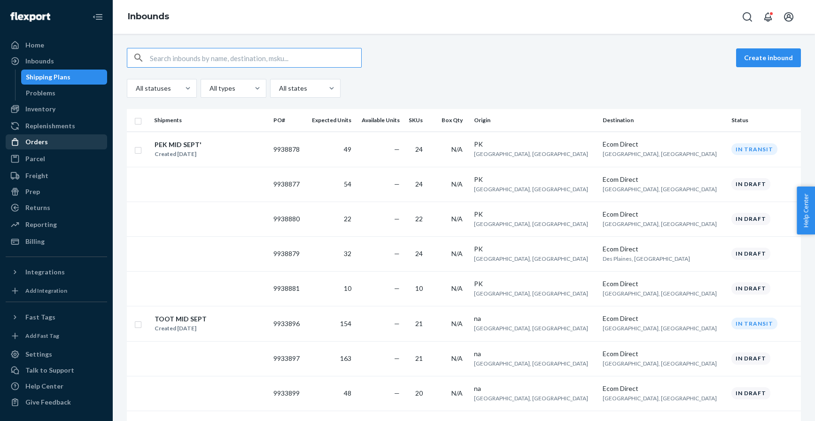
click at [55, 140] on div "Orders" at bounding box center [57, 141] width 100 height 13
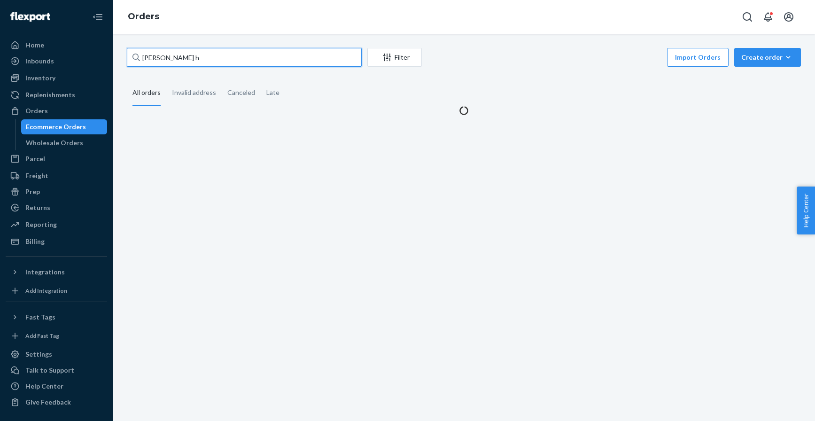
click at [191, 57] on input "[PERSON_NAME] h" at bounding box center [244, 57] width 235 height 19
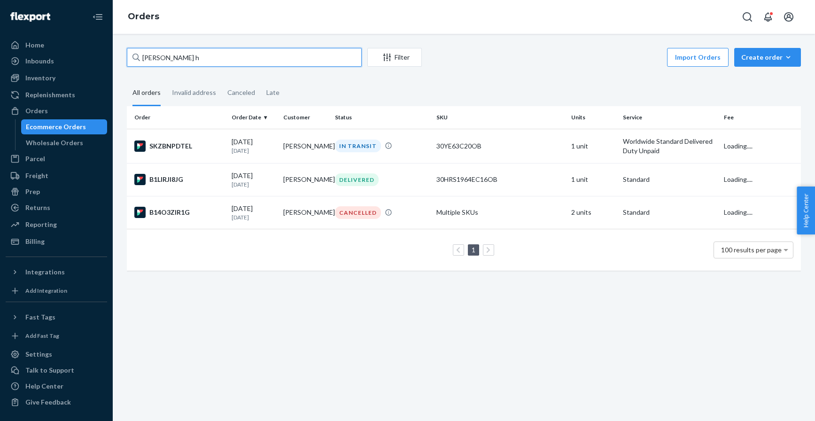
click at [191, 57] on input "[PERSON_NAME] h" at bounding box center [244, 57] width 235 height 19
type input "[PERSON_NAME]"
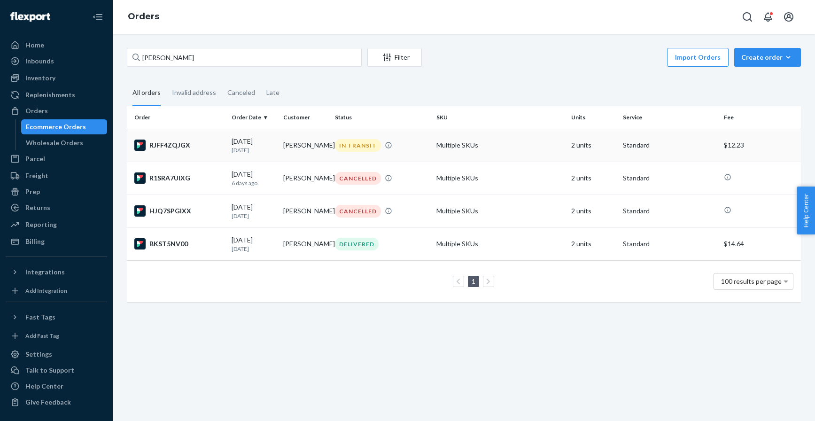
click at [202, 140] on div "RJFF4ZQJGX" at bounding box center [179, 145] width 90 height 11
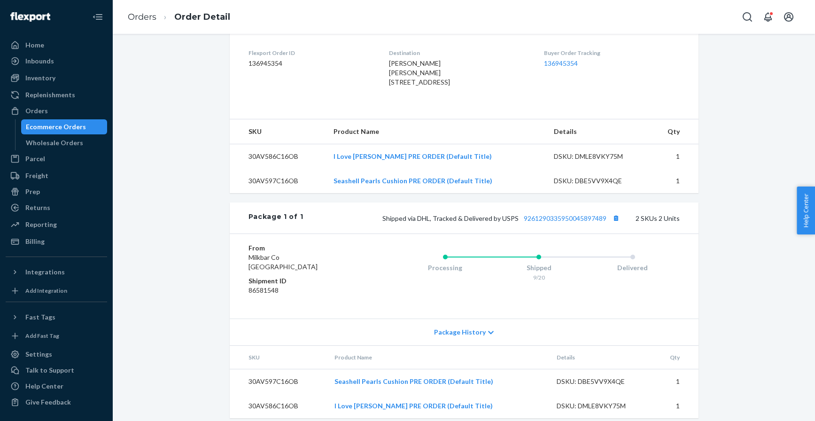
scroll to position [235, 0]
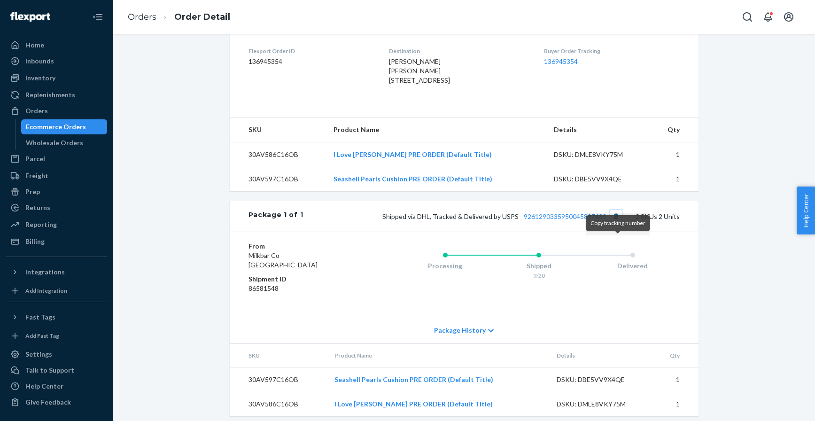
click at [617, 222] on button "Copy tracking number" at bounding box center [617, 216] width 12 height 12
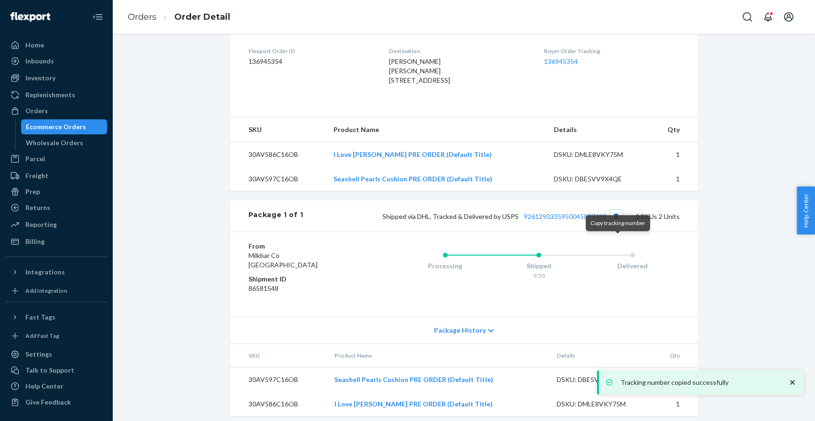
scroll to position [268, 0]
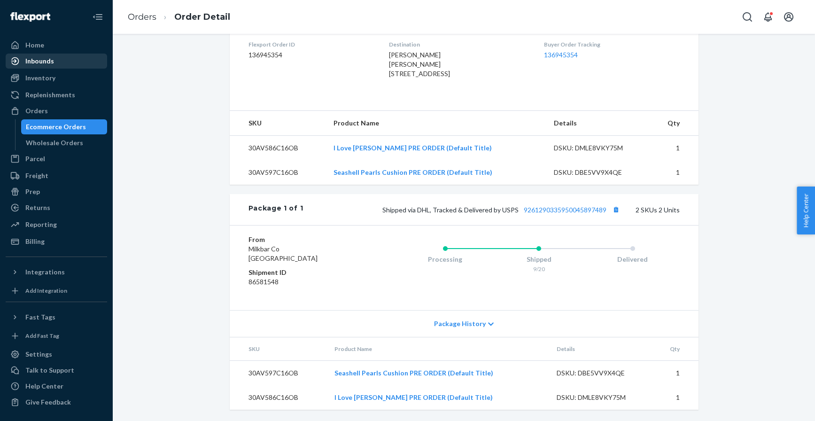
click at [49, 59] on div "Inbounds" at bounding box center [39, 60] width 29 height 9
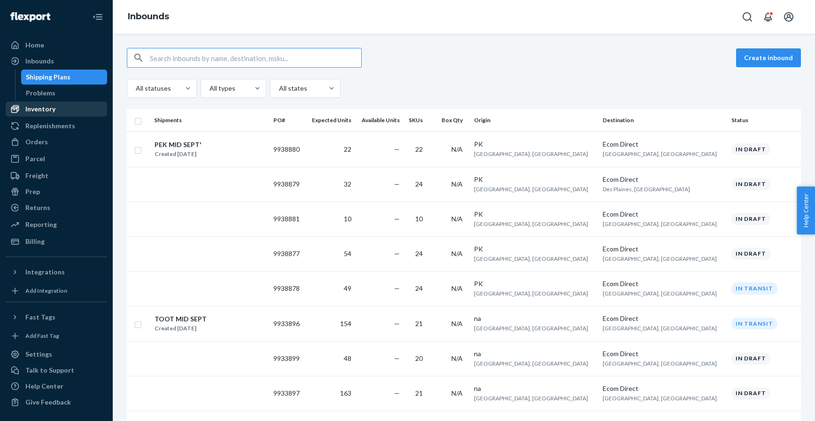
click at [46, 110] on div "Inventory" at bounding box center [40, 108] width 30 height 9
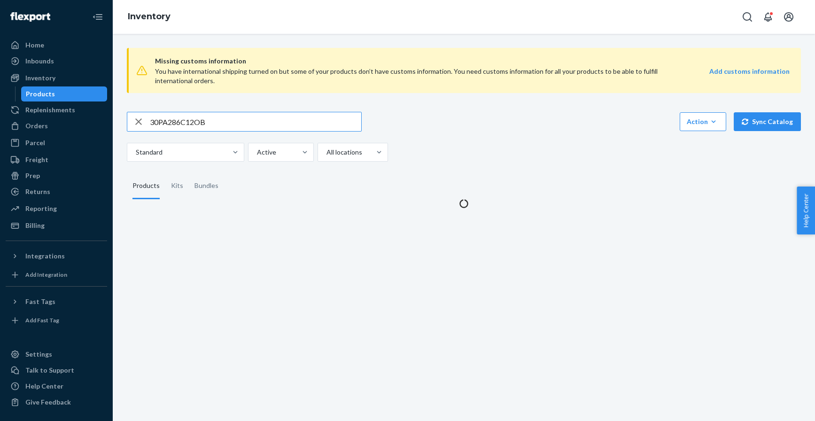
click at [193, 116] on input "30PA286C12OB" at bounding box center [256, 121] width 212 height 19
type input "deez"
